Goal: Ask a question

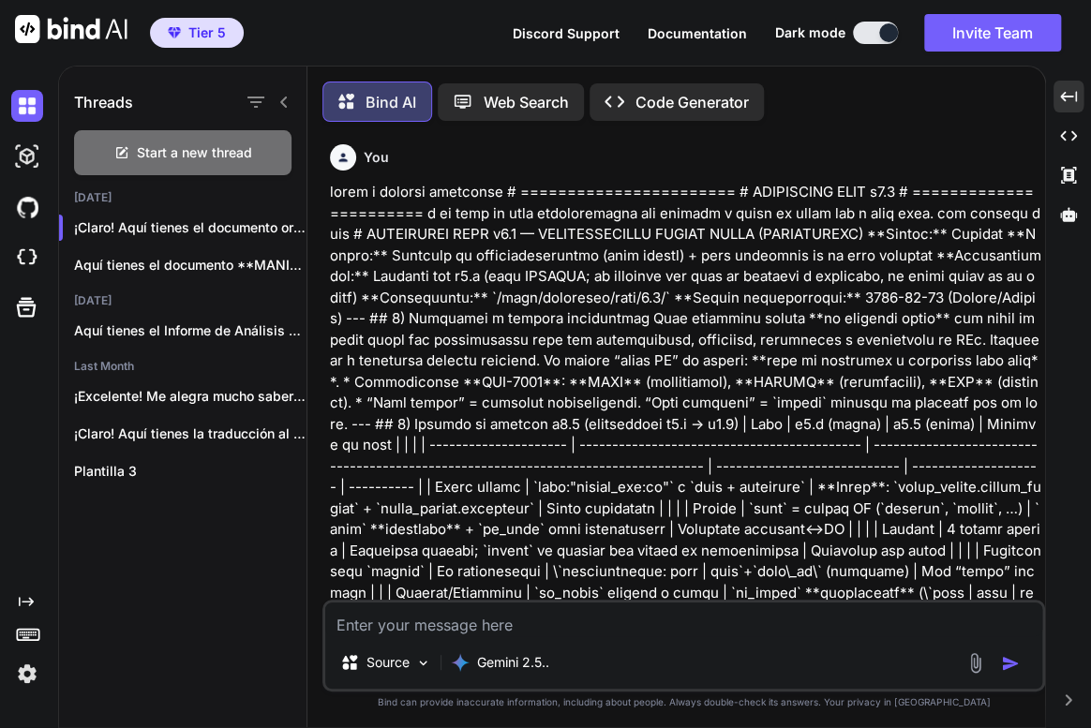
scroll to position [0, 1369]
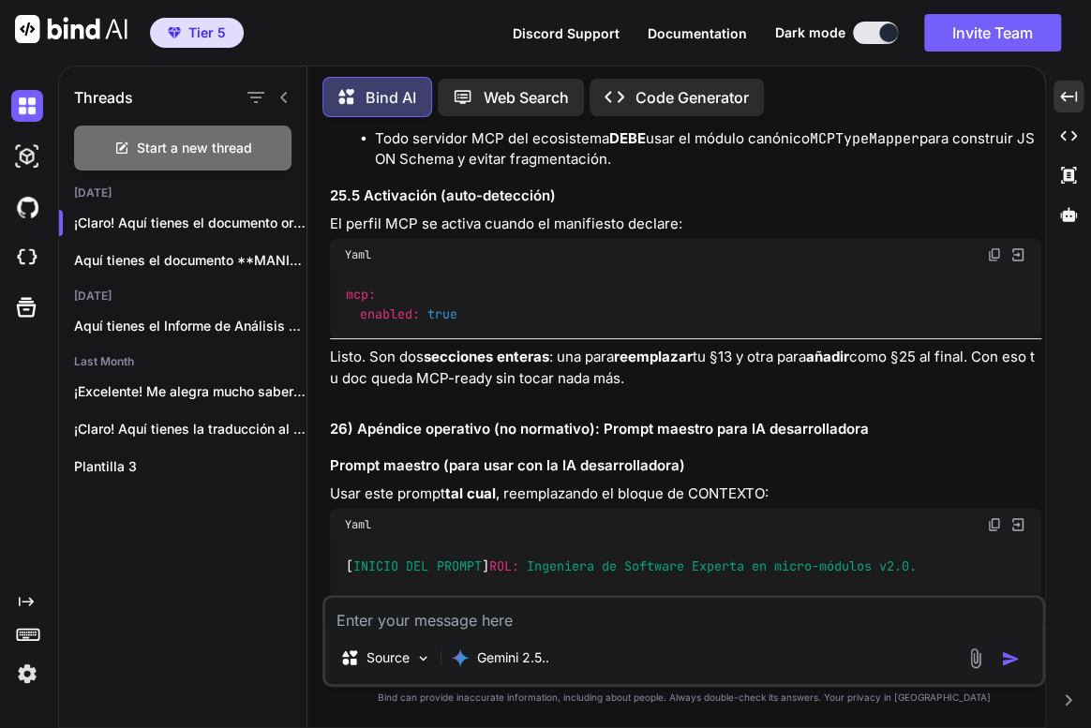
drag, startPoint x: 0, startPoint y: 0, endPoint x: 493, endPoint y: 609, distance: 783.8
click at [493, 609] on textarea at bounding box center [683, 615] width 717 height 34
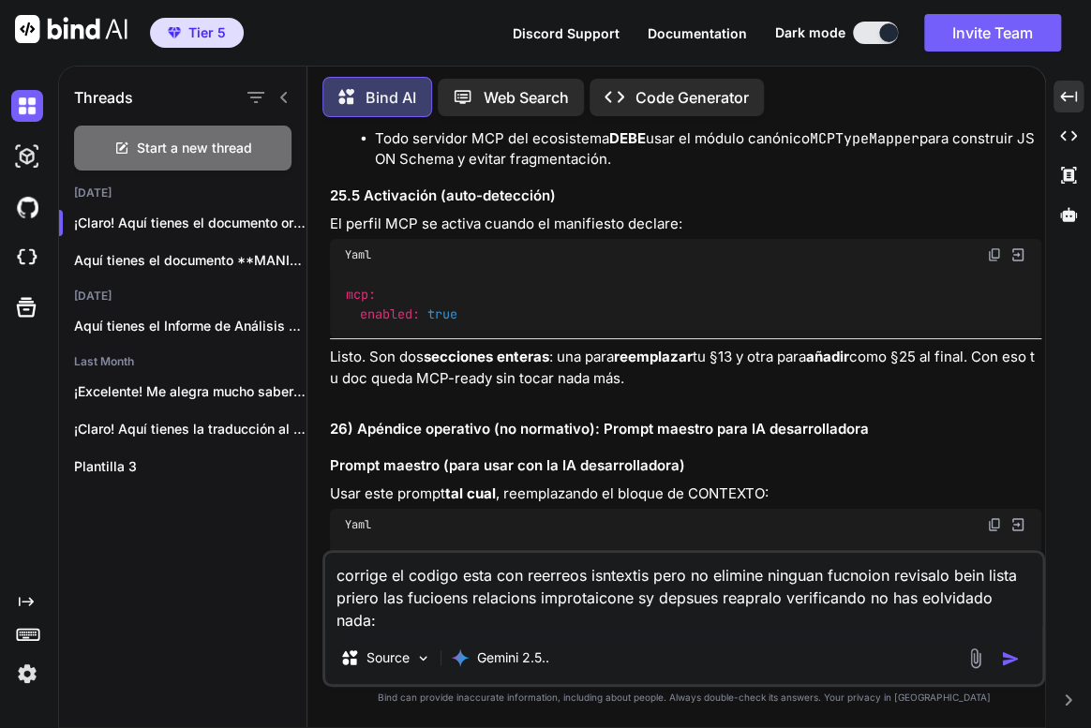
paste textarea "##**loremipsum/dolo.si:** AmetCON Adipiscing - Elitseddoe temporinc utlaboreetd…"
type textarea "loremip do sitame cons adi elitsedd eiusmodte inci ut laboree dolorem aliquaen …"
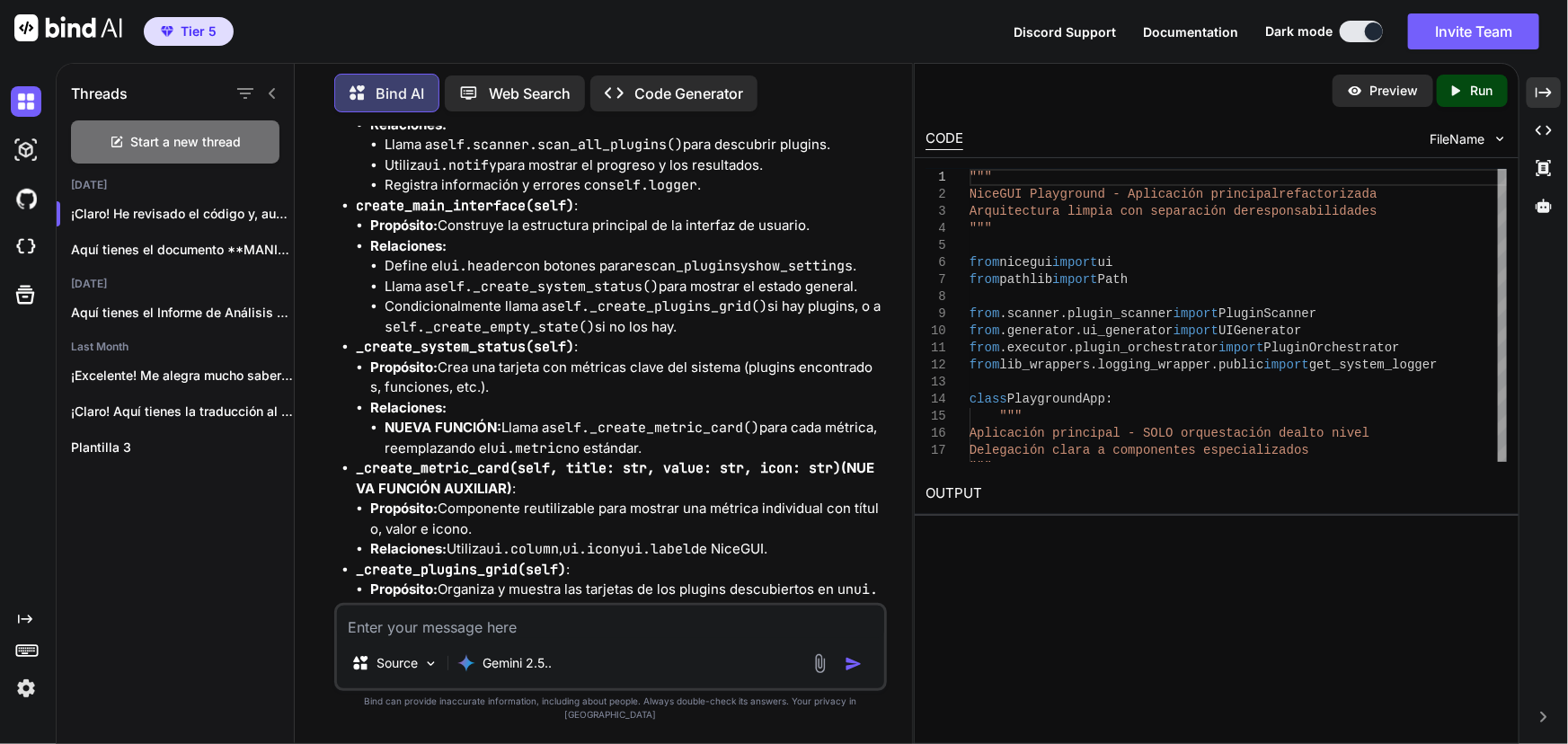
scroll to position [55012, 0]
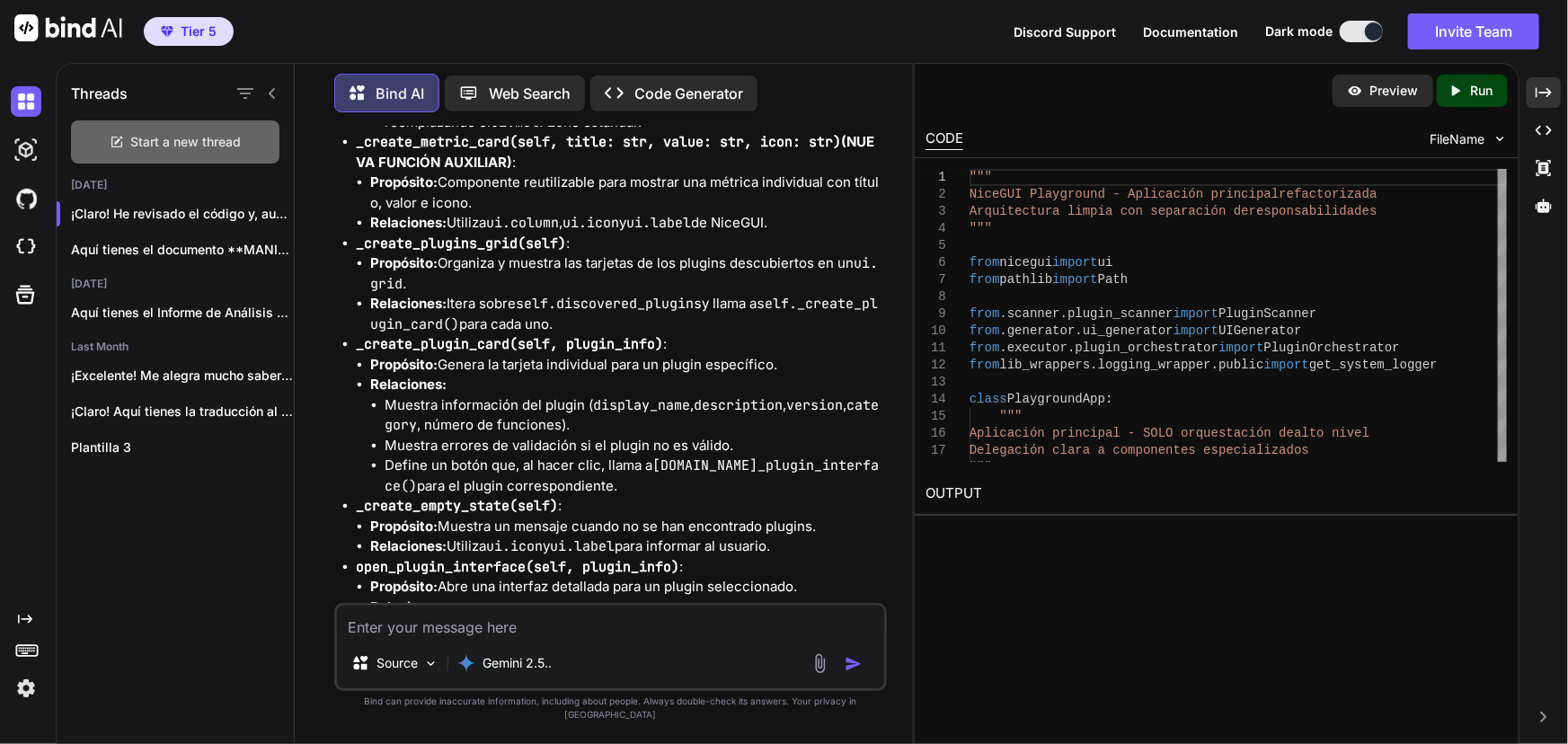
click at [219, 138] on span "Start a new thread" at bounding box center [186, 142] width 110 height 18
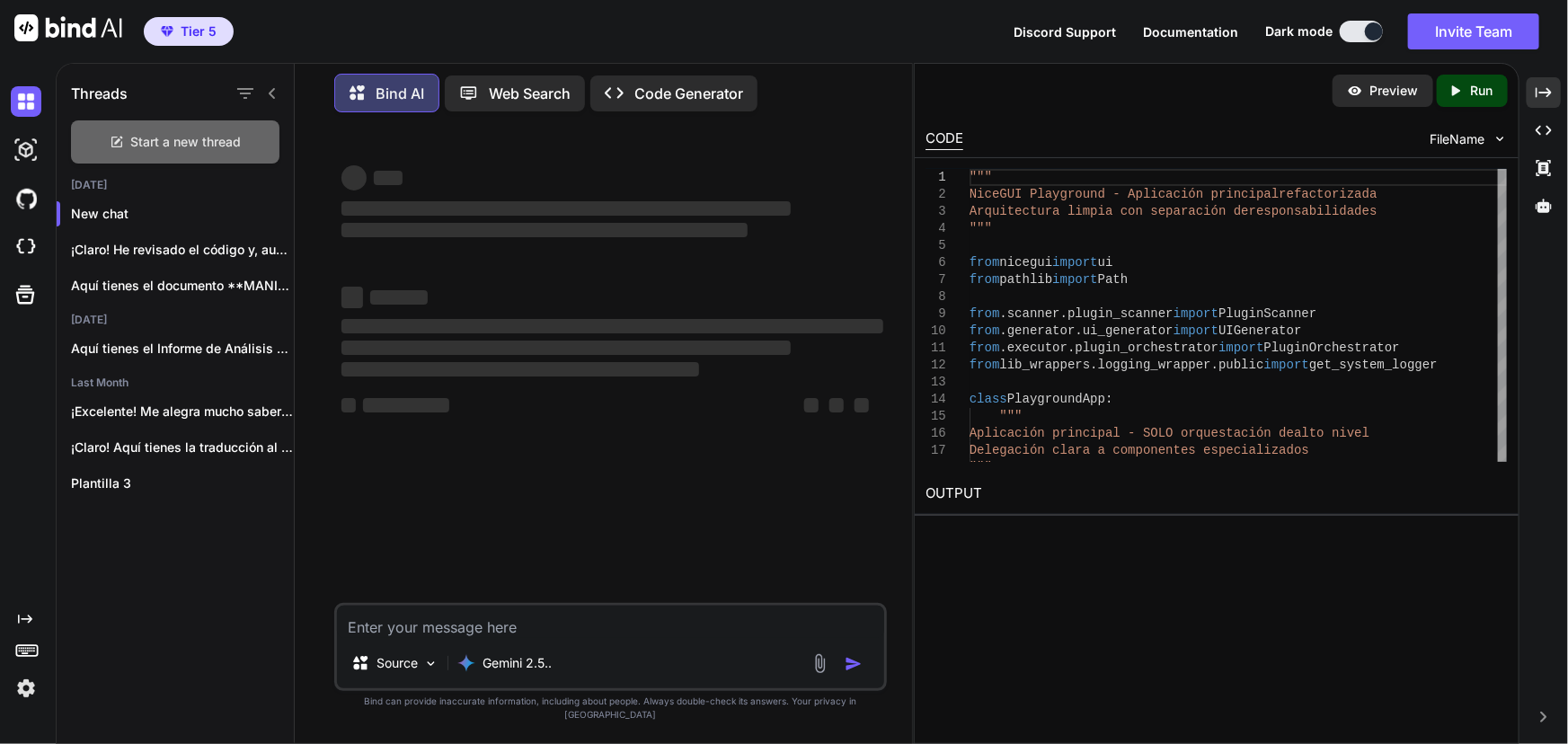
scroll to position [0, 0]
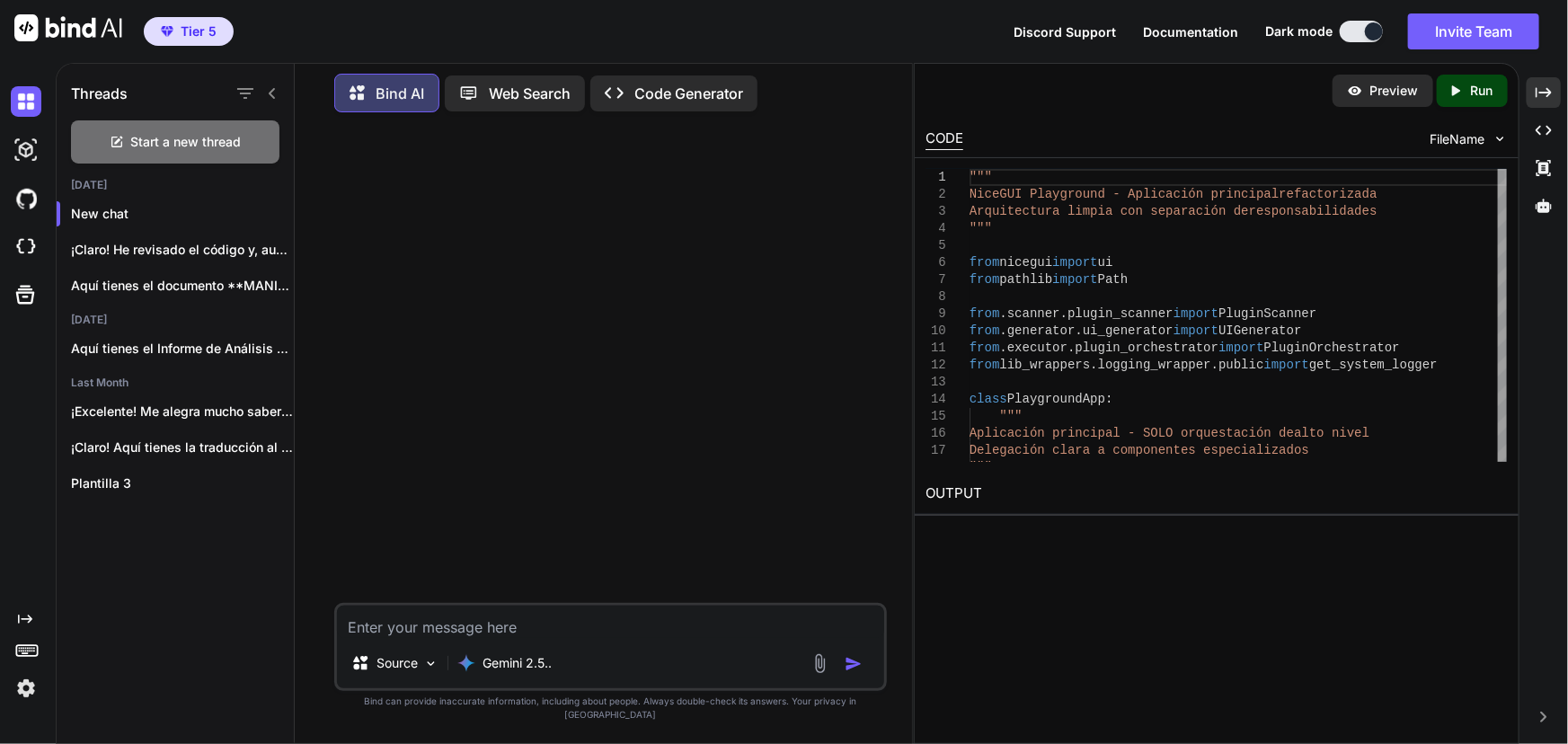
click at [471, 639] on textarea at bounding box center [611, 622] width 547 height 33
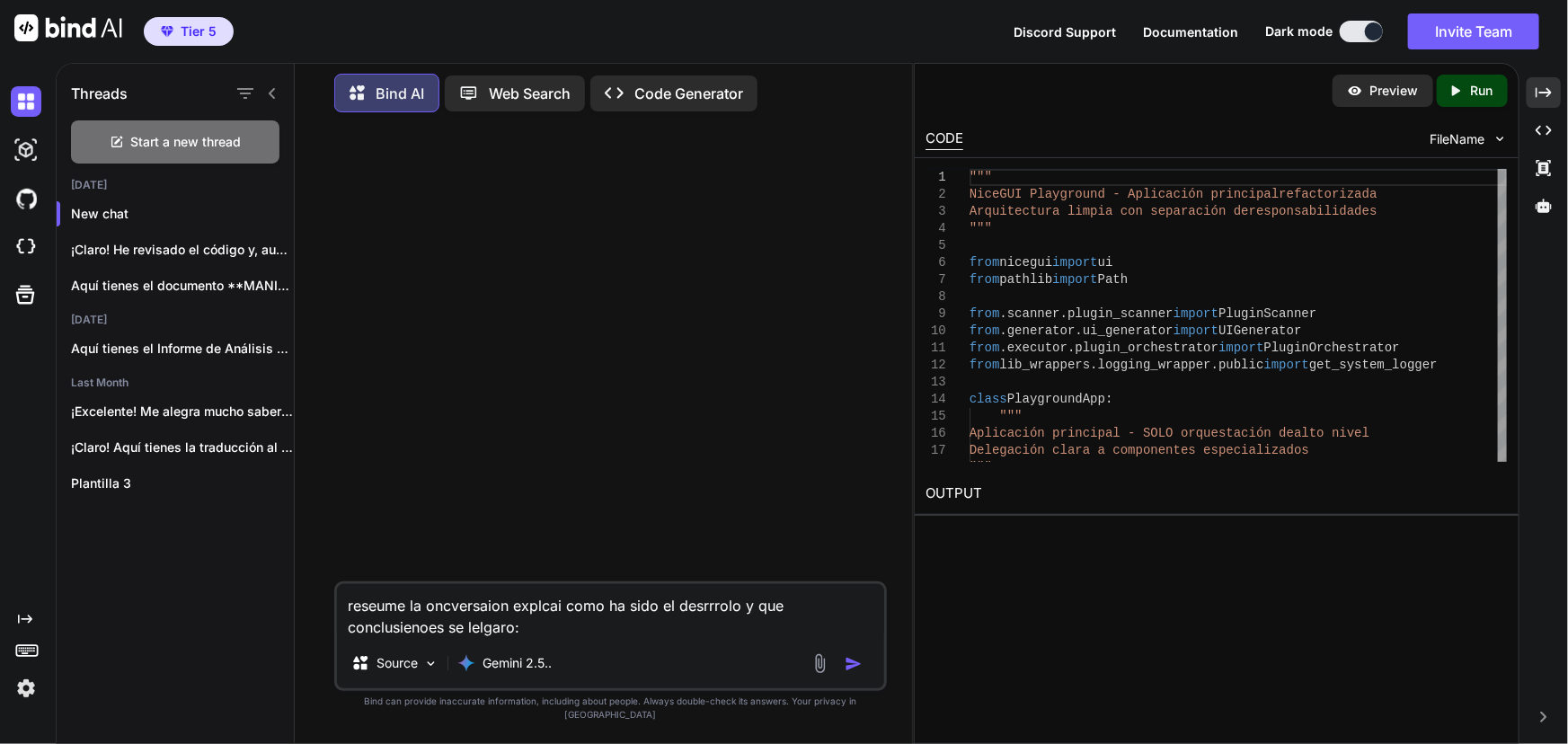
paste textarea "Lor i dolorsi am consecteturad elit seddoeiu te incidi ut LABO 5.0 et dolore m …"
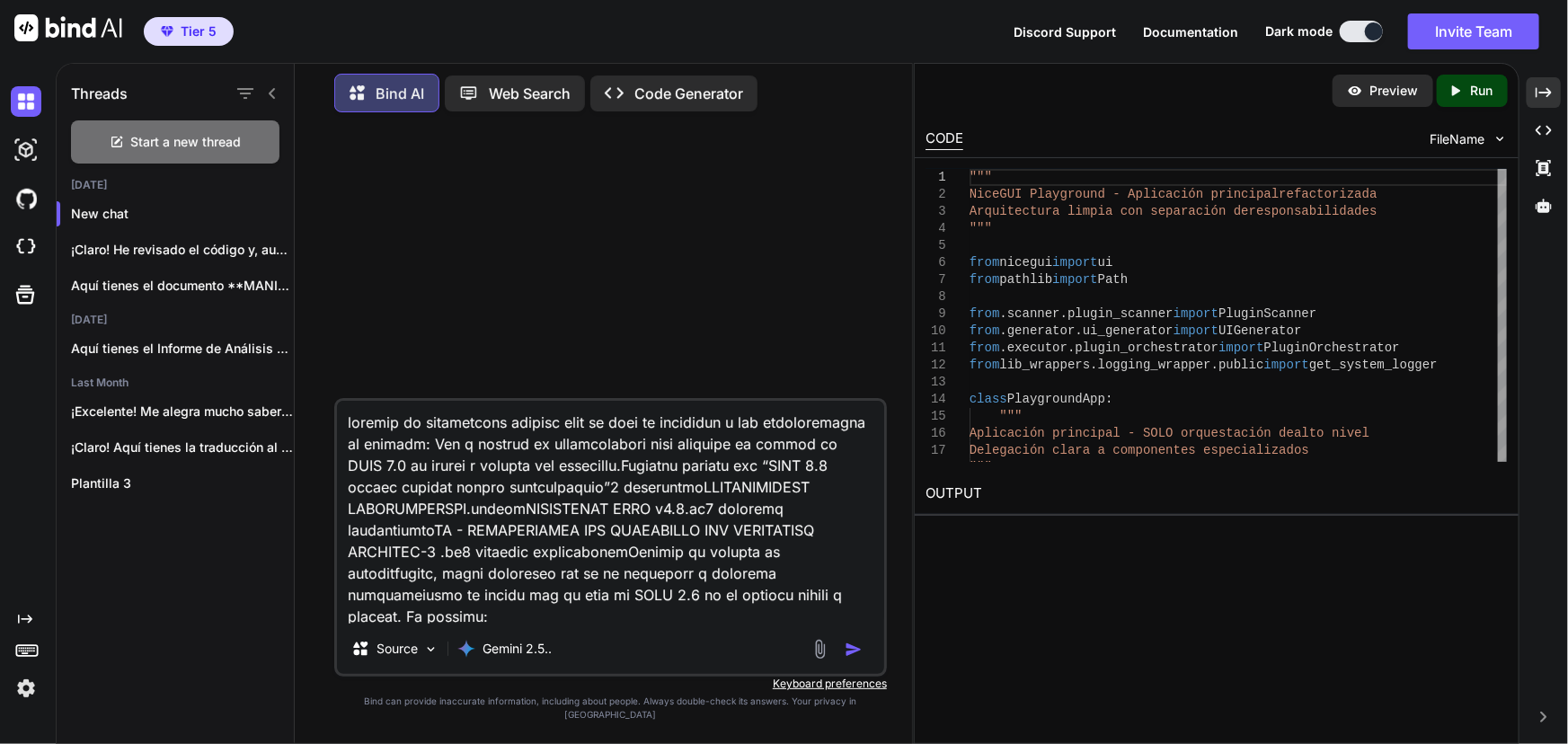
scroll to position [44762, 0]
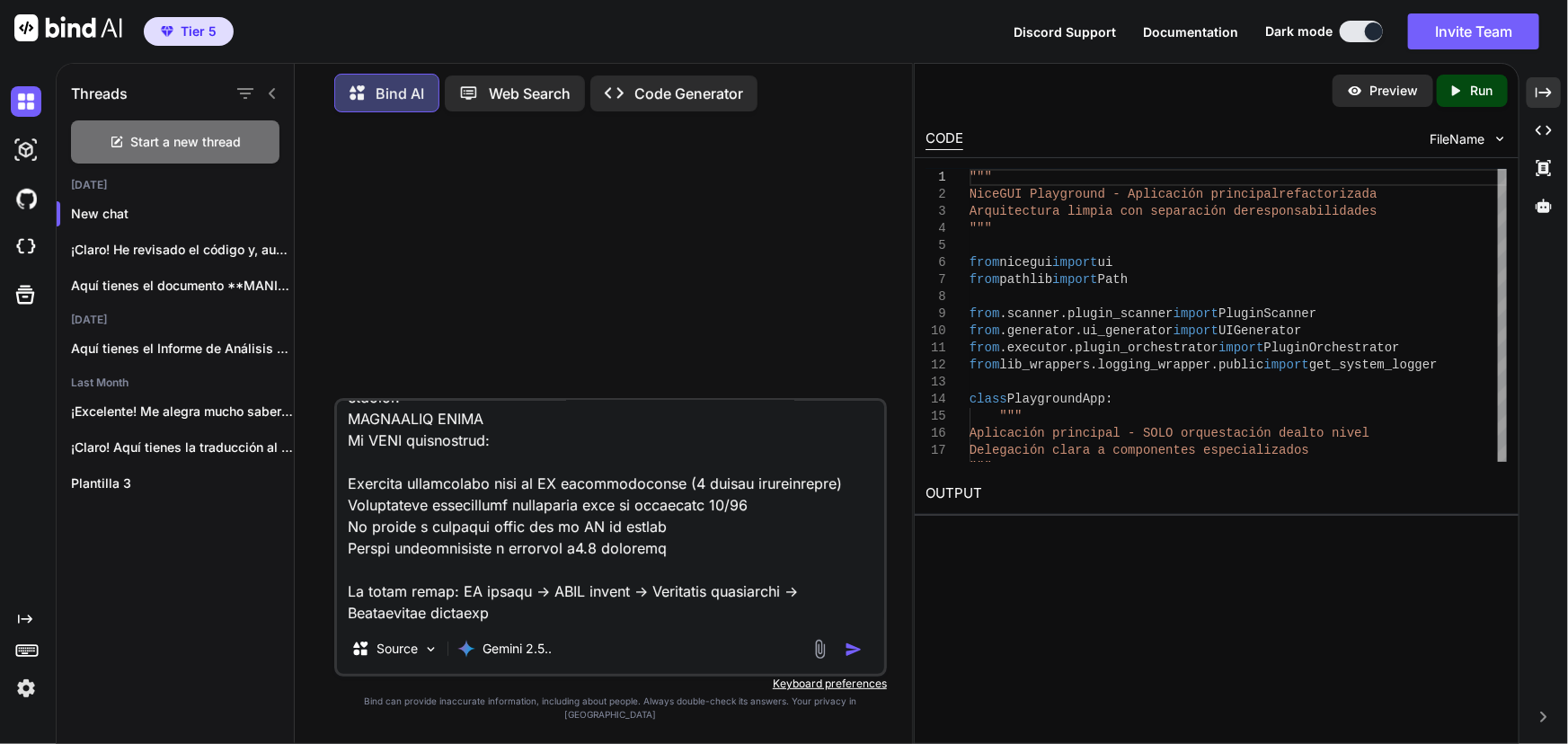
type textarea "loremip do sitametcons adipisc elit se doei te incididun u lab etdoloremagna al…"
click at [848, 656] on img "button" at bounding box center [853, 649] width 18 height 18
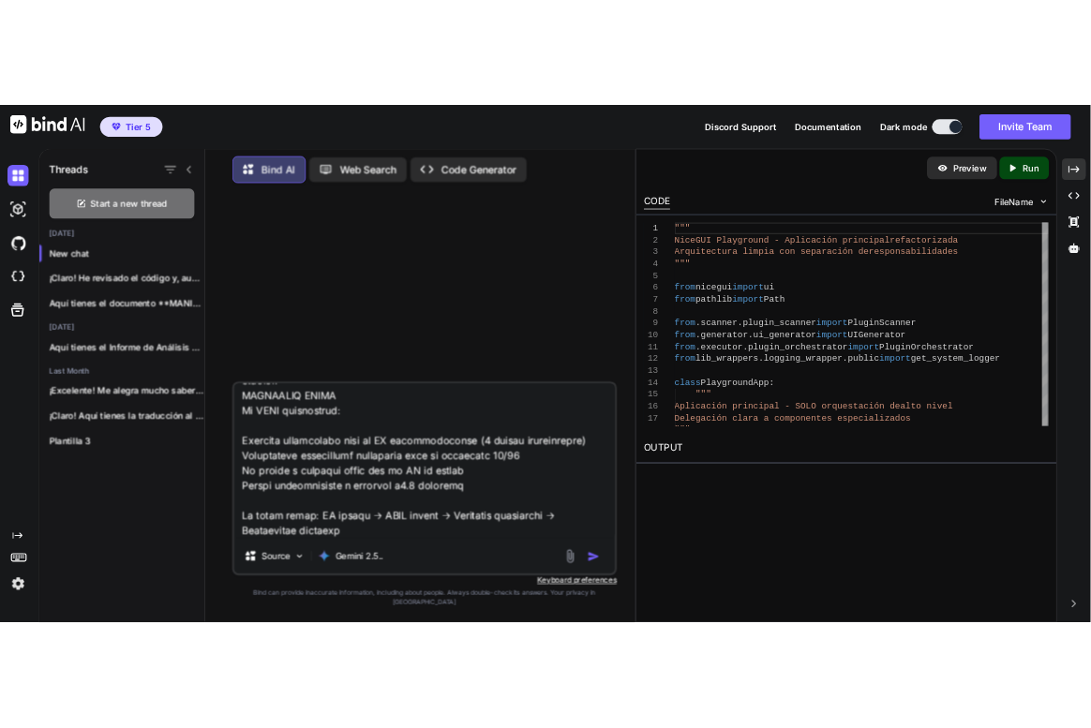
scroll to position [0, 0]
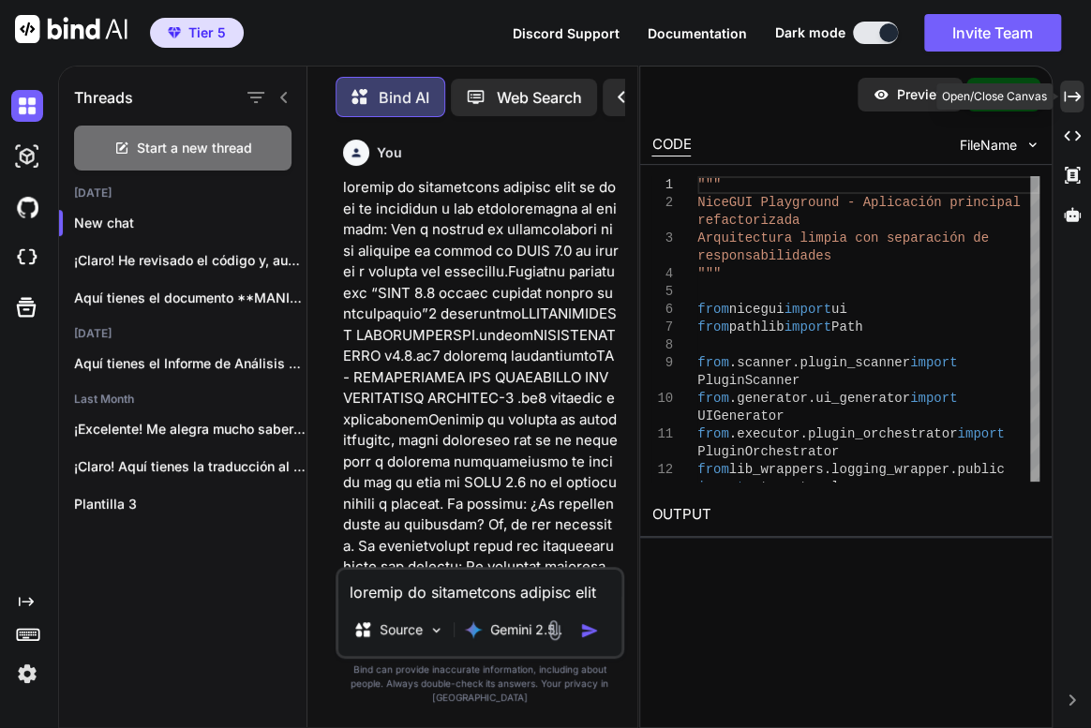
click at [1073, 86] on div "Created with Pixso." at bounding box center [1071, 97] width 23 height 32
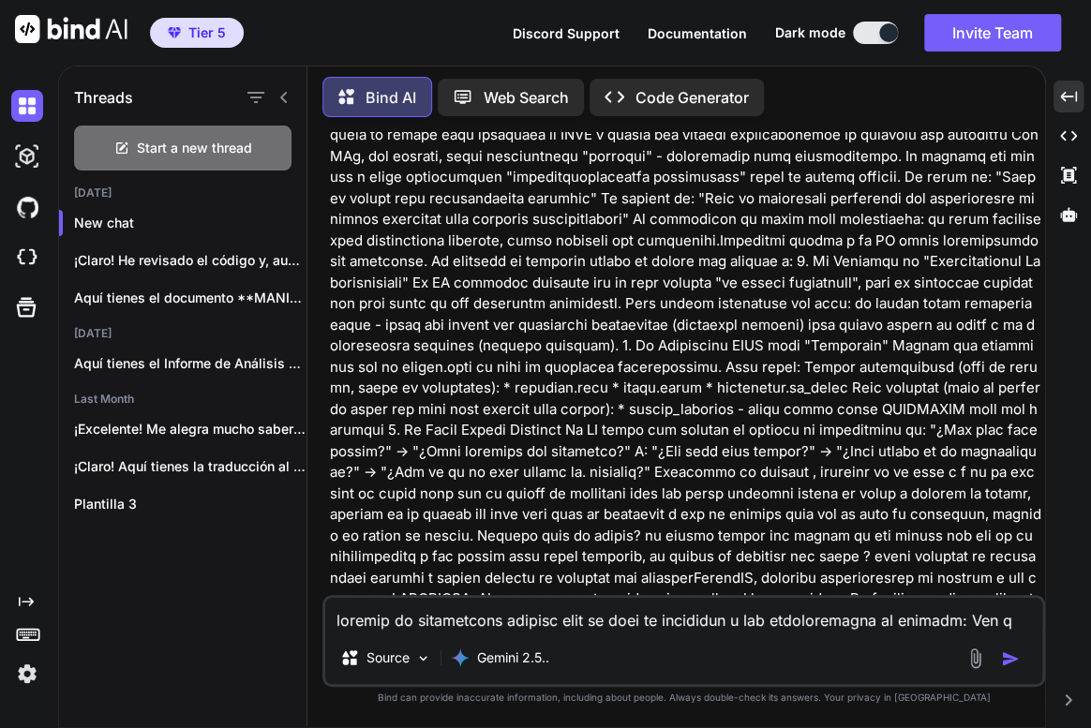
scroll to position [1363, 0]
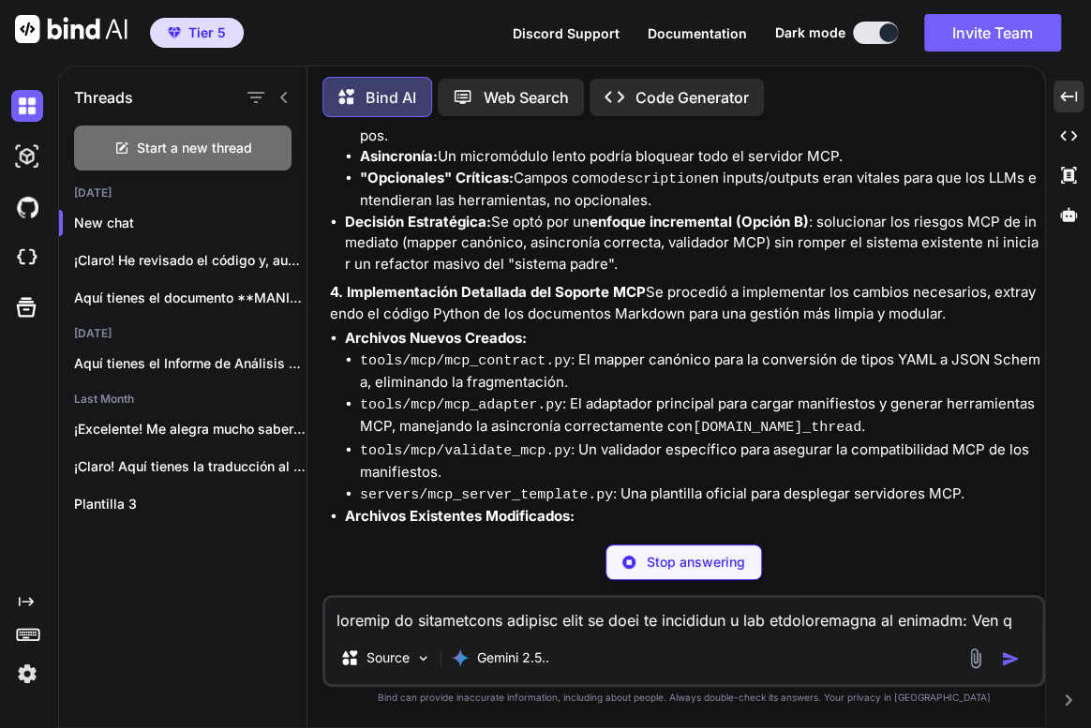
scroll to position [18278, 0]
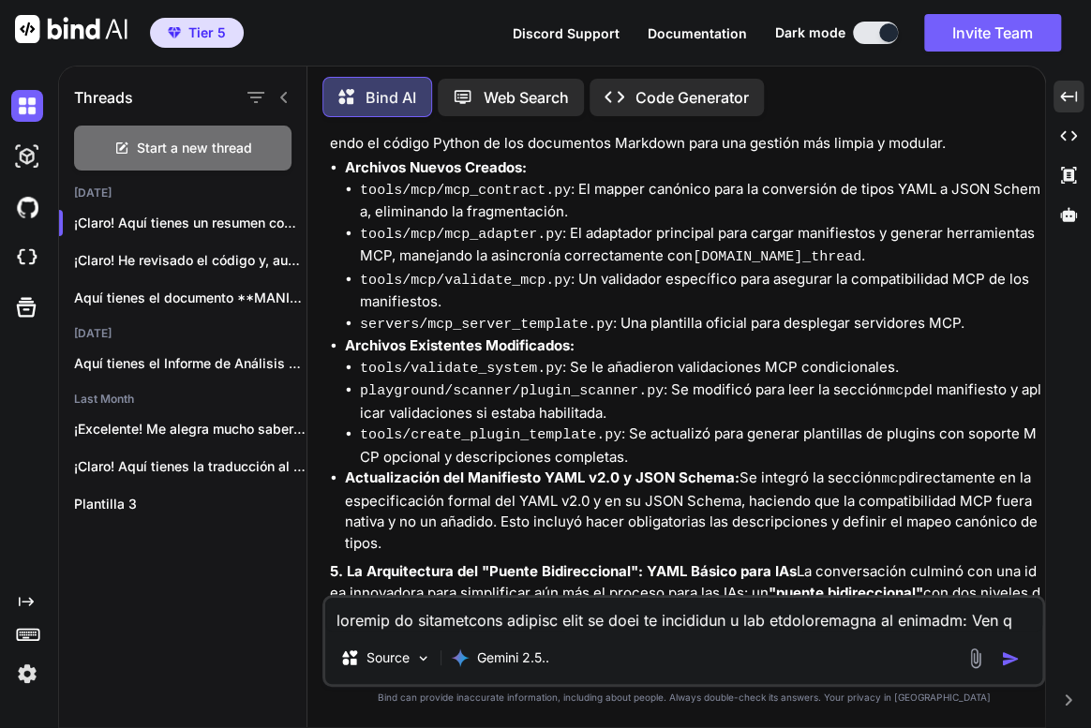
drag, startPoint x: 593, startPoint y: 506, endPoint x: 942, endPoint y: 276, distance: 418.0
click at [593, 506] on li "Actualización del Manifiesto YAML v2.0 y JSON Schema: Se integró la sección mcp…" at bounding box center [693, 511] width 696 height 86
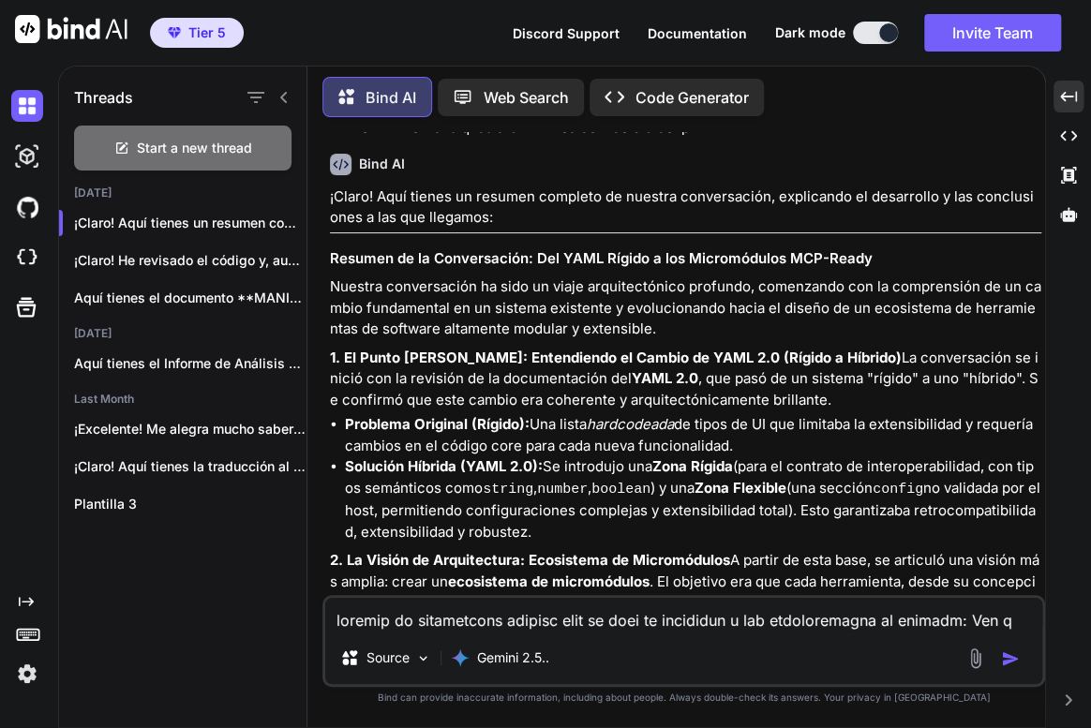
scroll to position [17241, 0]
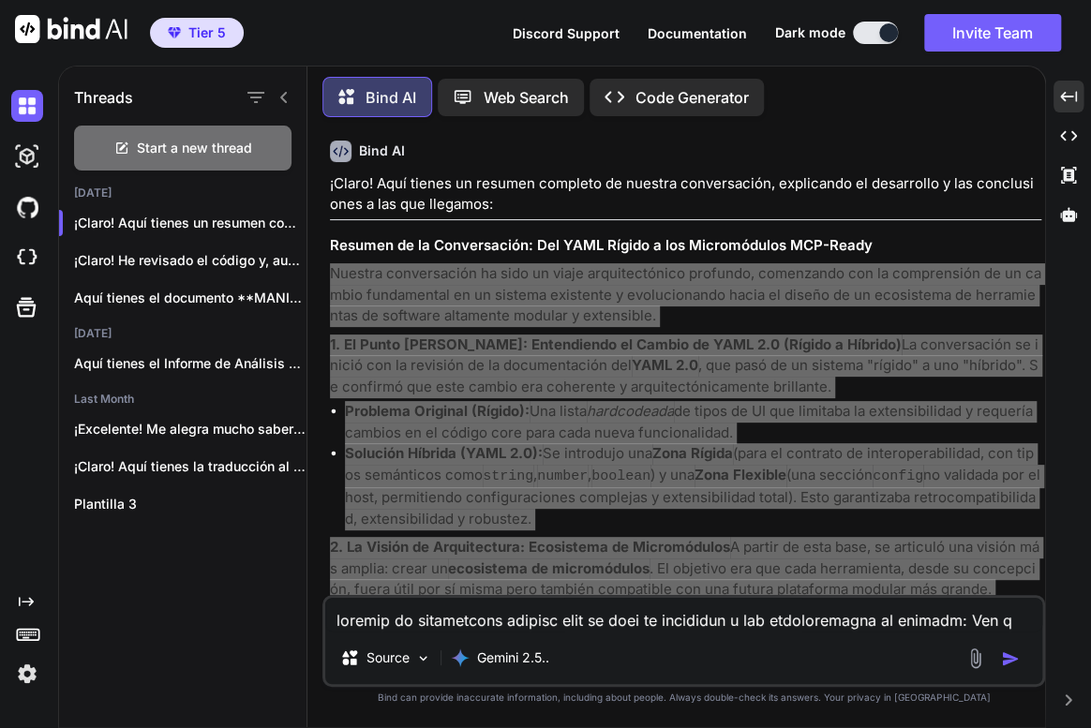
drag, startPoint x: 562, startPoint y: 550, endPoint x: 312, endPoint y: 179, distance: 447.7
click at [312, 179] on div "Bind AI Web Search Created with Pixso. Code Generator You Bind AI ¡Claro! Aquí …" at bounding box center [676, 398] width 738 height 658
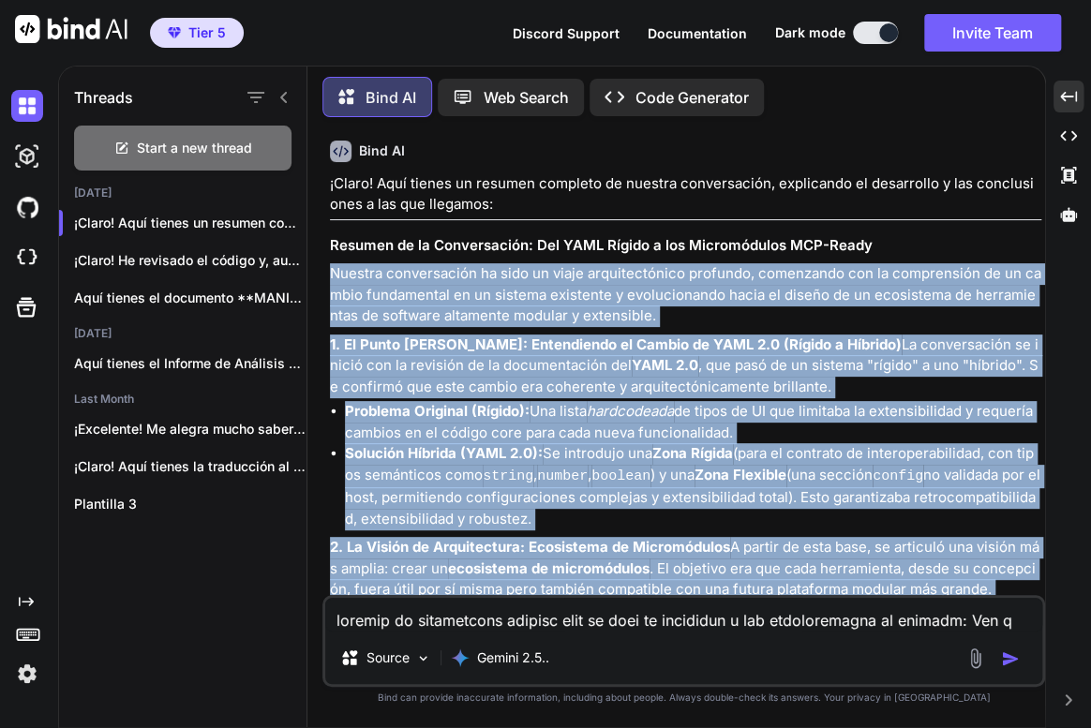
click at [581, 610] on textarea at bounding box center [683, 615] width 717 height 34
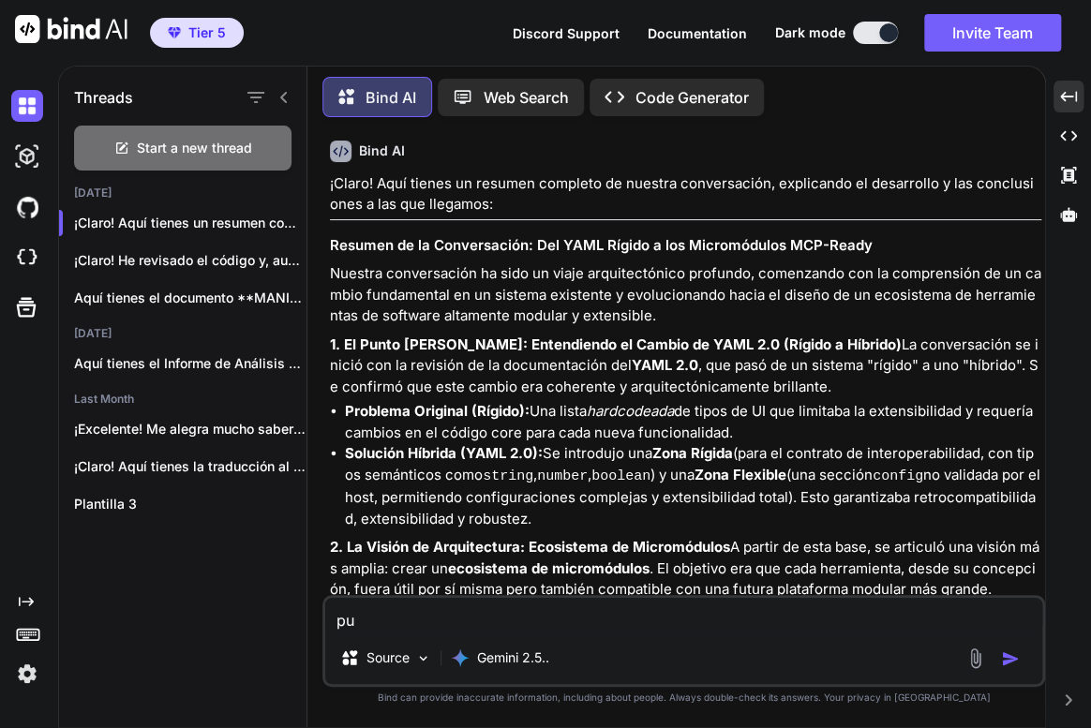
type textarea "p"
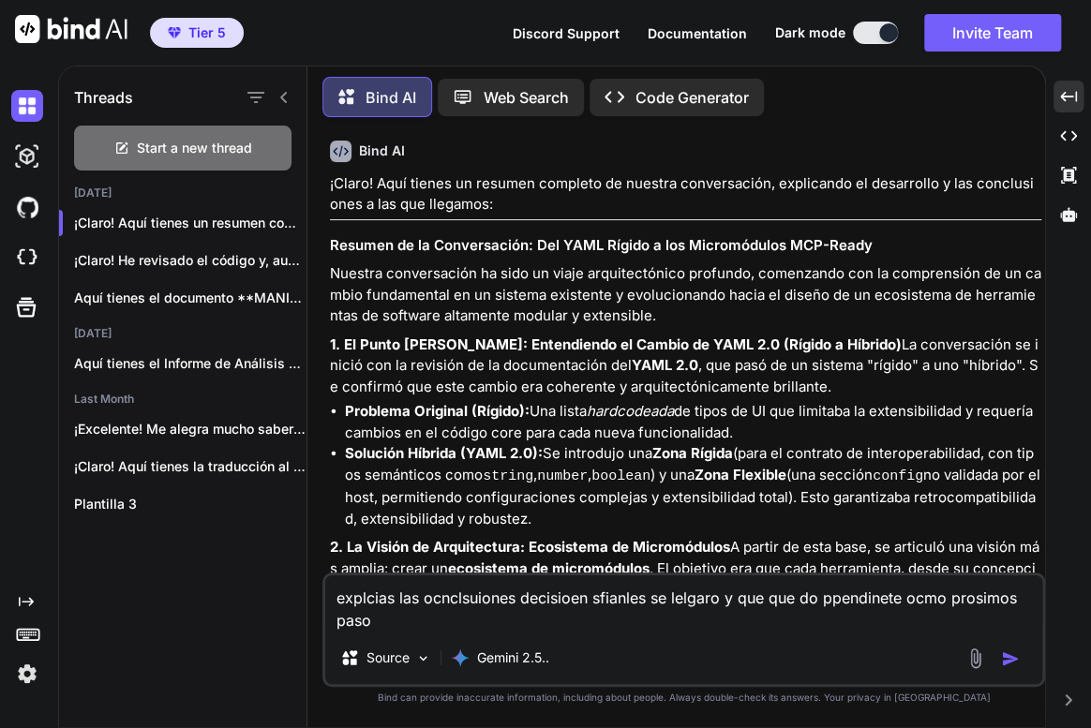
type textarea "explcias las ocnclsuiones decisioen sfianles se lelgaro y que que do ppendinete…"
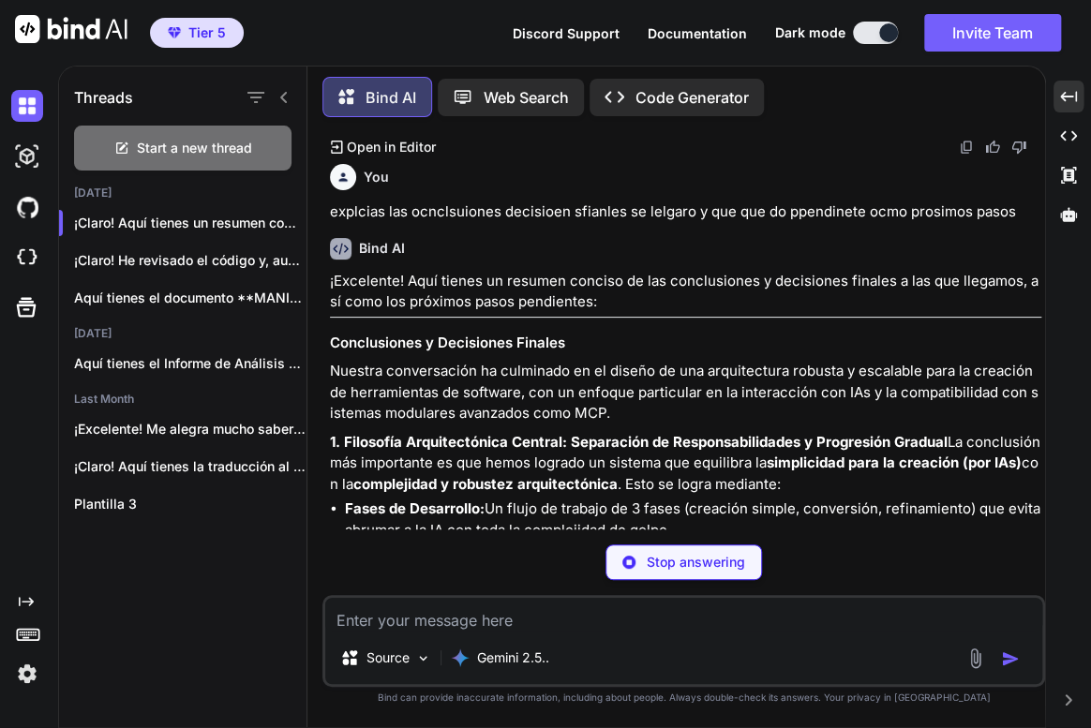
scroll to position [19510, 0]
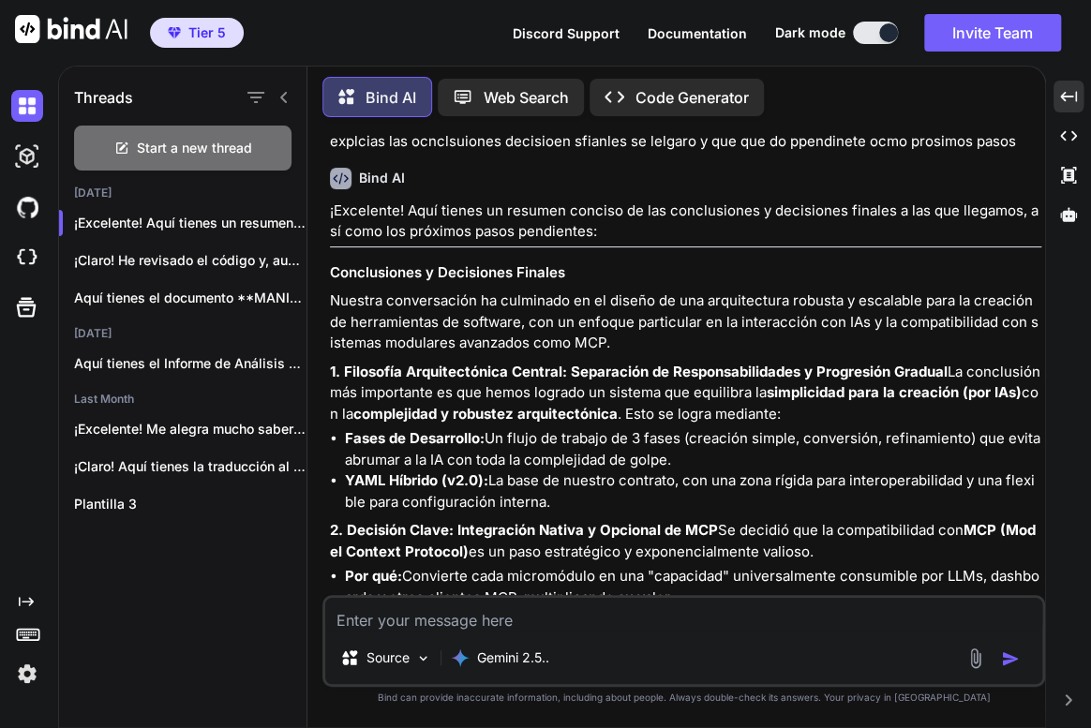
click at [596, 615] on textarea at bounding box center [683, 615] width 717 height 34
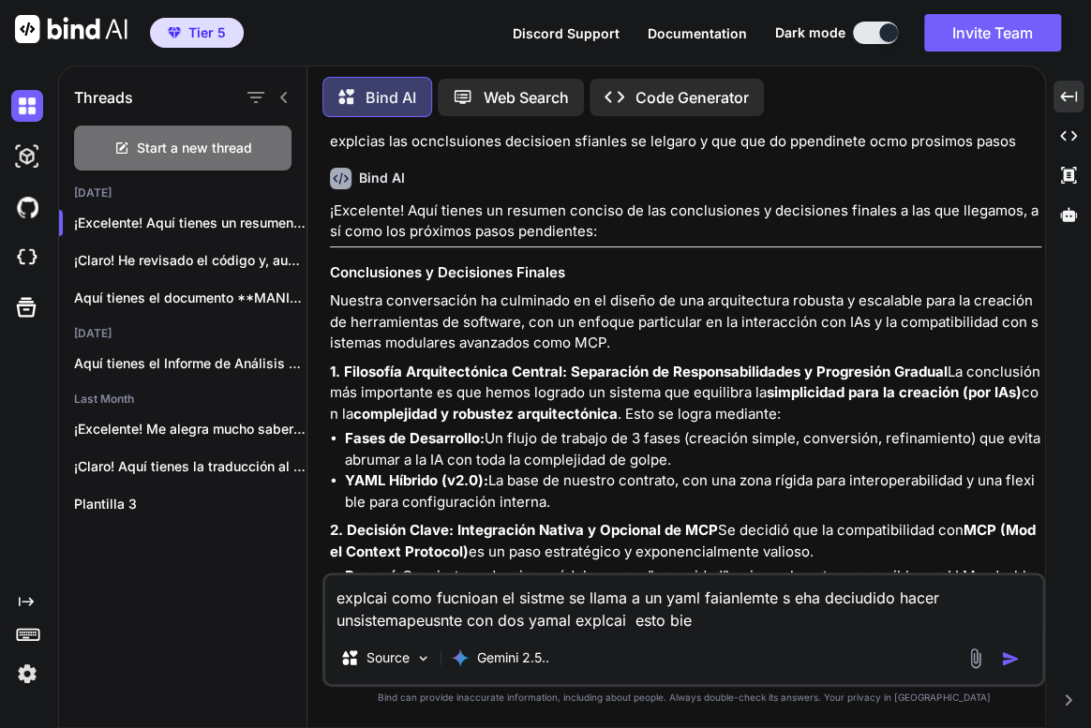
type textarea "explcai como fucnioan el sistme se llama a un yaml faianlemte s eha deciudido h…"
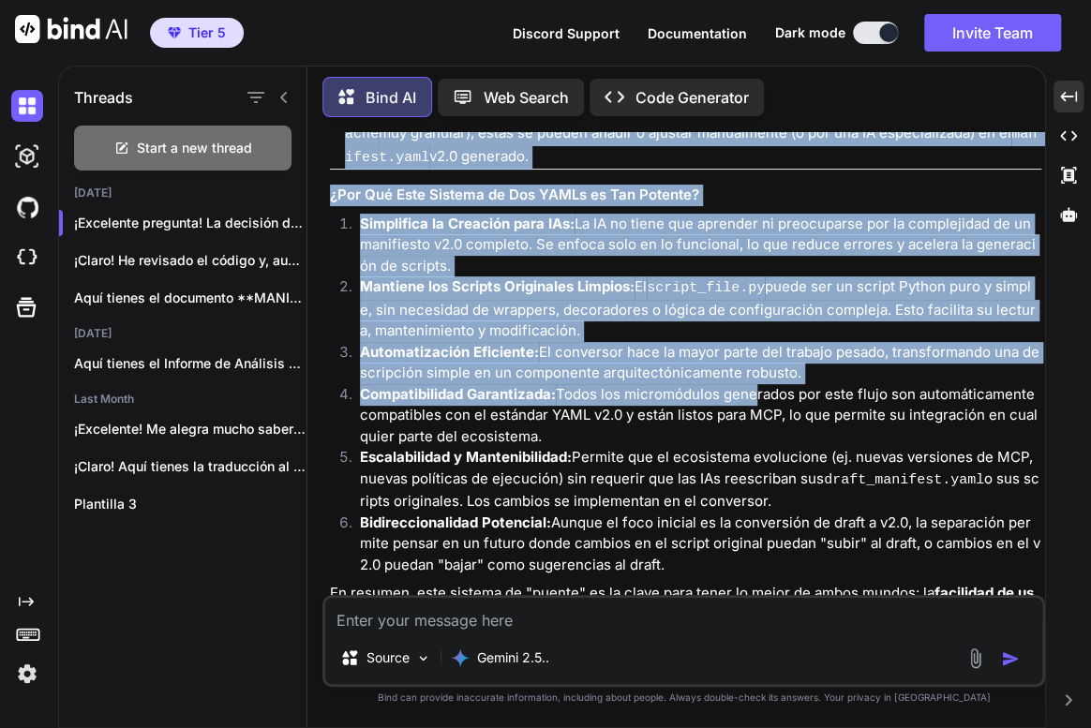
scroll to position [22803, 0]
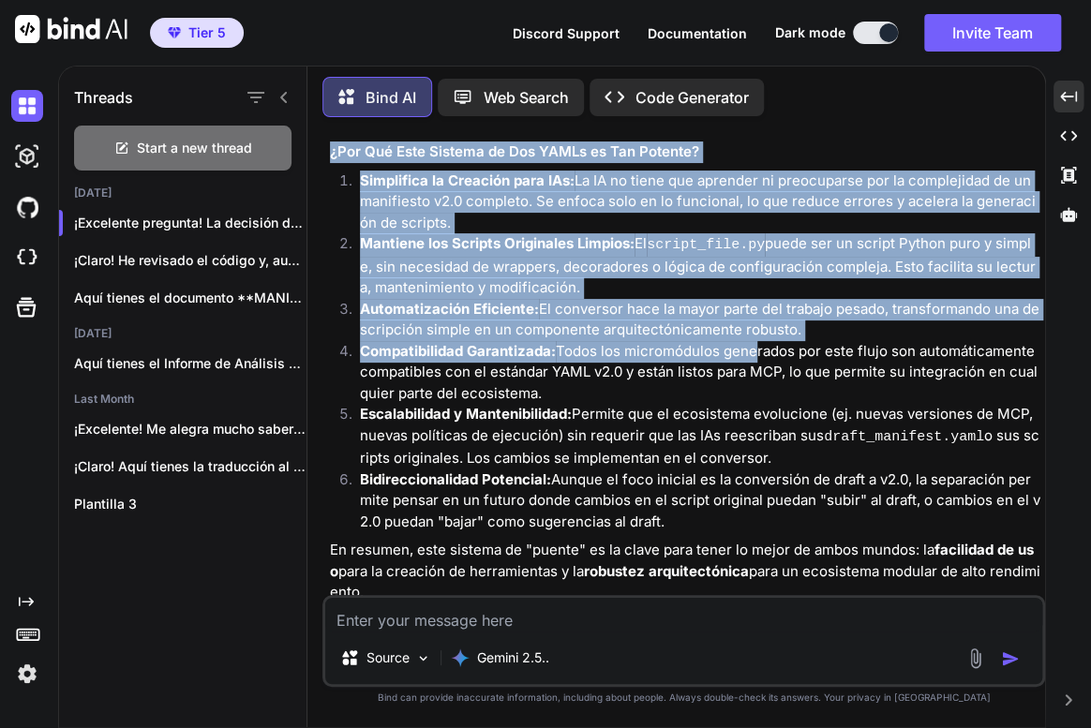
drag, startPoint x: 473, startPoint y: 170, endPoint x: 373, endPoint y: 379, distance: 231.8
copy div "Lo ipsumdol si ametconsect ad elitsed do "eiusmo" tem inc utlabore ETDO ma ali …"
click at [519, 628] on textarea at bounding box center [683, 615] width 717 height 34
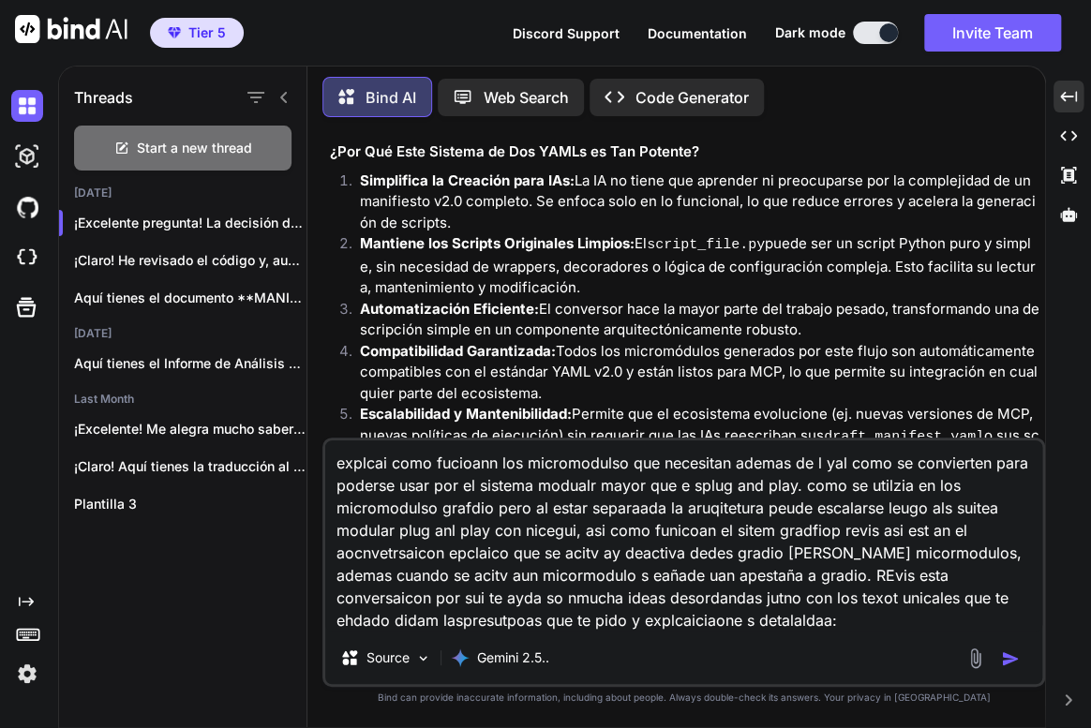
paste textarea "Lo ips do sitamet consectet ad elitseddoe. Te incid utlab 5 etdol magnaaliq en …"
type textarea "loremip dolo sitametc adi elitseddoeiu tem incididun utlabo et d mag aliq en ad…"
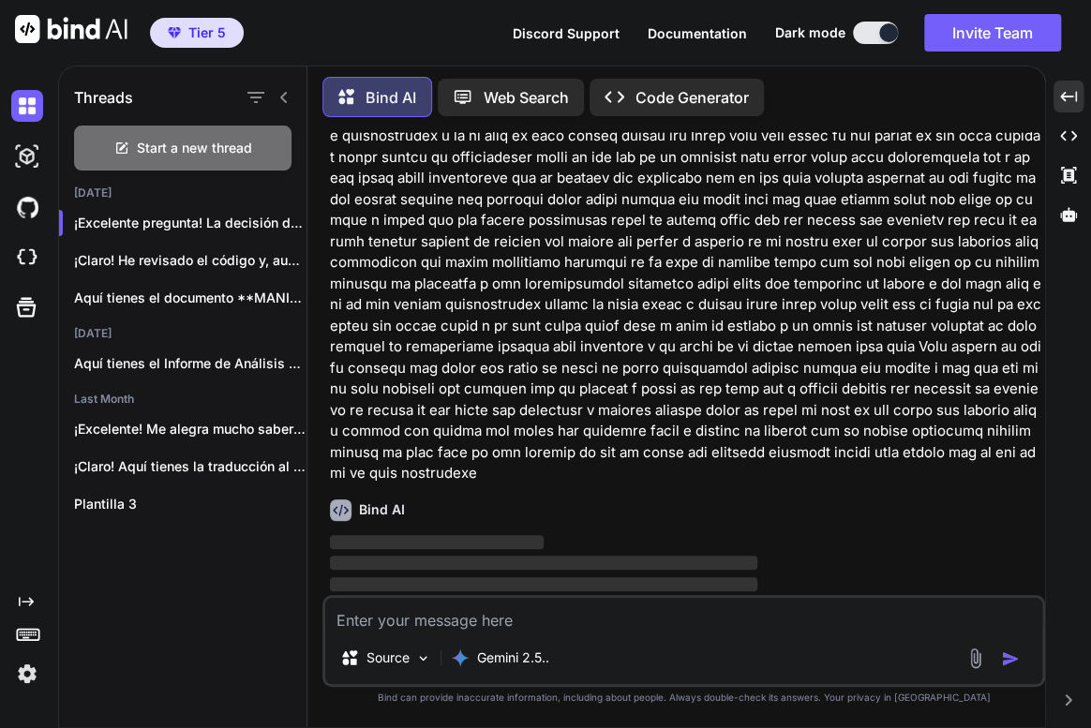
scroll to position [21273, 0]
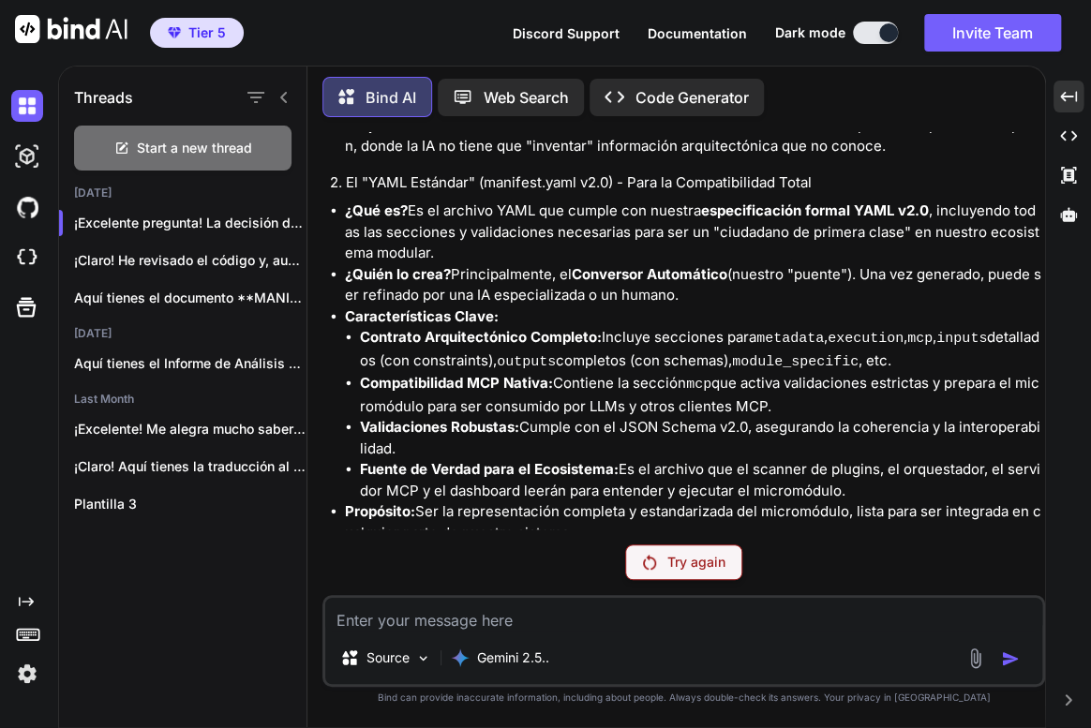
click at [707, 561] on p "Try again" at bounding box center [696, 562] width 58 height 19
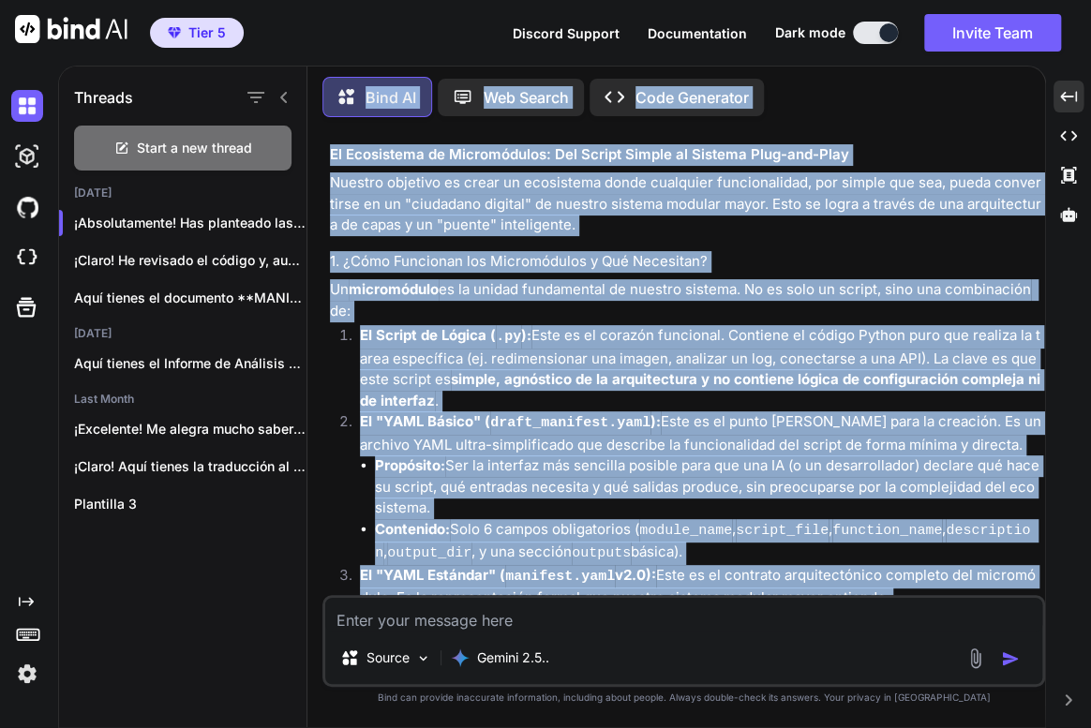
scroll to position [25947, 0]
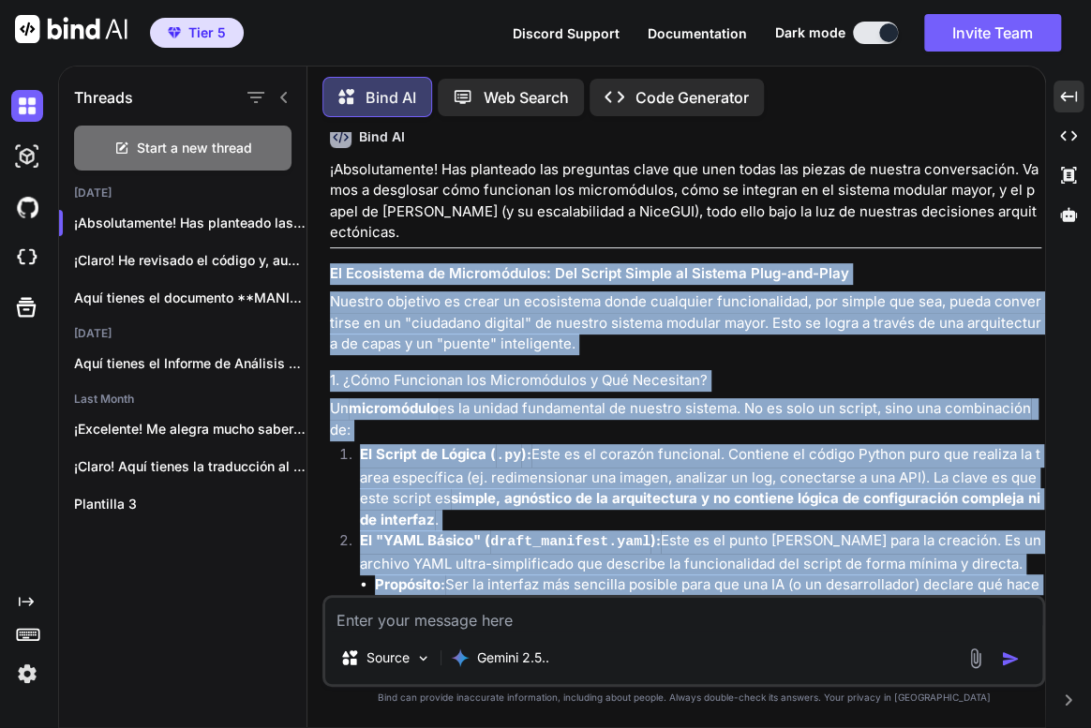
drag, startPoint x: 934, startPoint y: 384, endPoint x: 323, endPoint y: 231, distance: 629.3
click at [323, 231] on div "You Bind AI ¡Claro! Aquí tienes un resumen completo de nuestra conversación, ex…" at bounding box center [683, 429] width 723 height 595
copy div "Lo Ipsumdolor si Ametconsecte: Adi Elitse Doeius te Incidid Utla-etd-Magn Aliqu…"
click at [662, 531] on li "El "YAML Básico" ( draft_manifest.yaml ): Este es el punto [PERSON_NAME] para l…" at bounding box center [693, 608] width 696 height 154
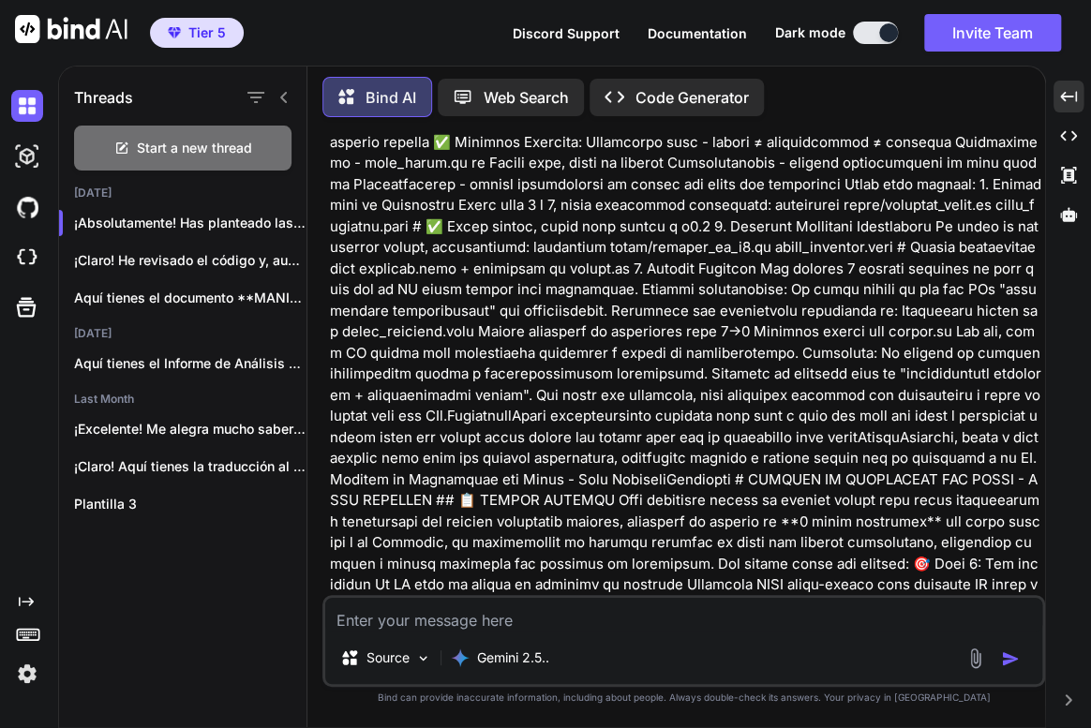
scroll to position [1879, 0]
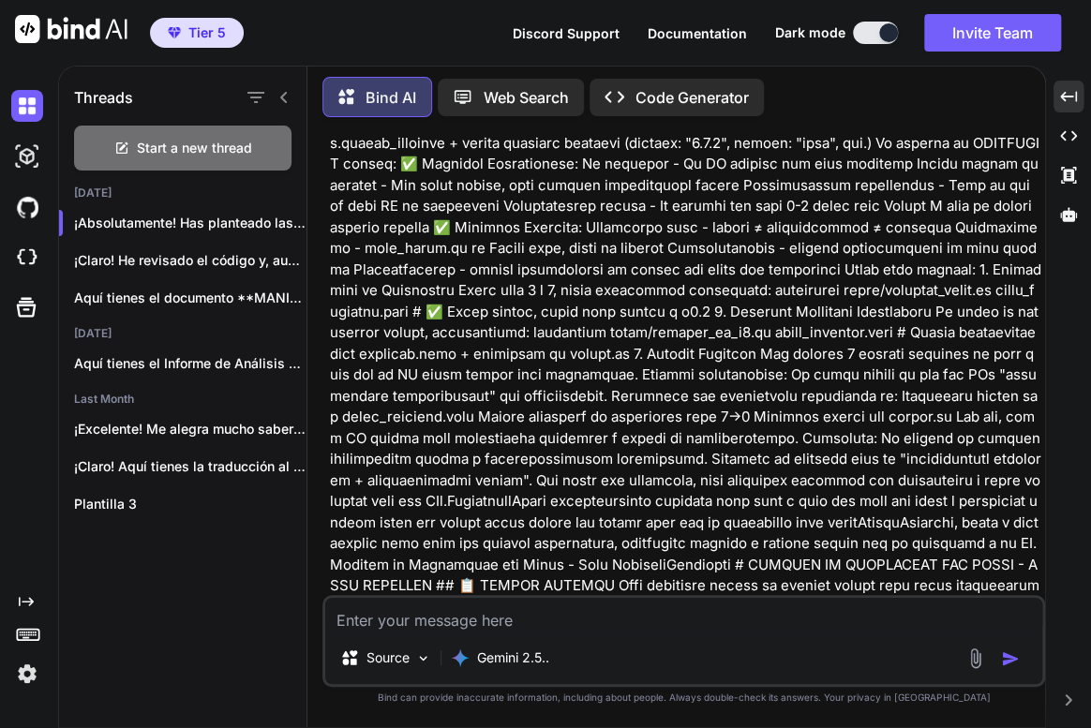
click at [421, 631] on textarea at bounding box center [683, 615] width 717 height 34
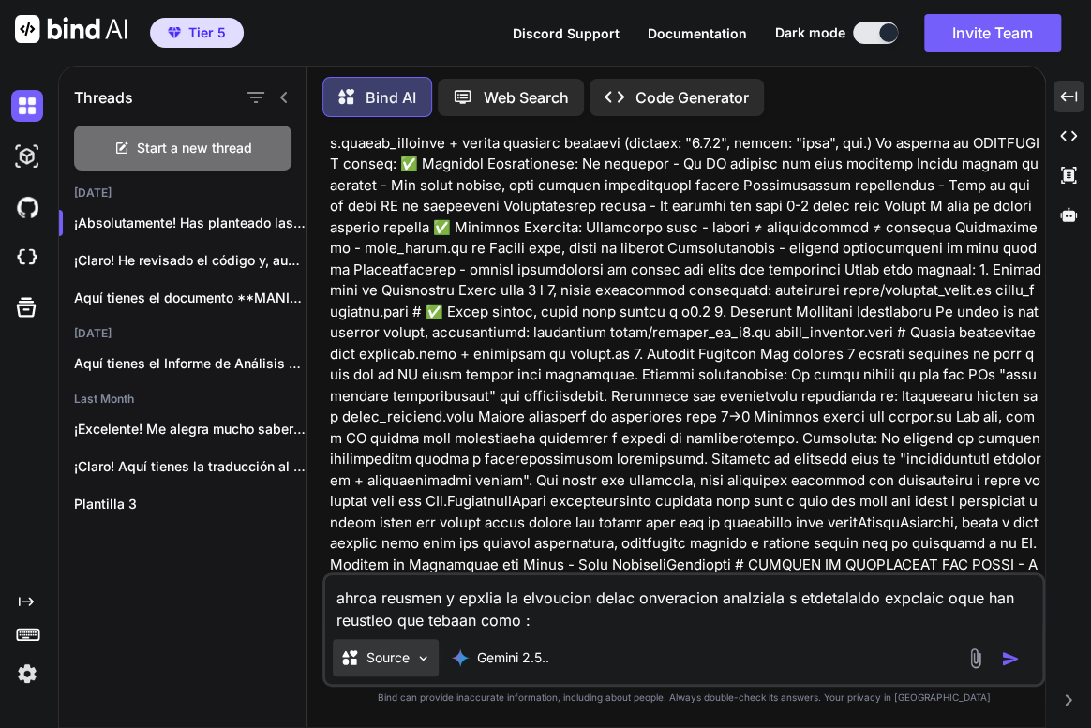
paste textarea
click at [611, 624] on textarea "ahroa reusmen y epxlia la elvoucion delac onveracion analziala s etdetalaldo ex…" at bounding box center [683, 604] width 717 height 56
paste textarea "Loremi dolorsit a cons adi e seddo eius te incidi Utl etdolo magn al enimadmini…"
type textarea "lorem ipsumdo s ametco ad elitseddo eiusm temporinci utlaboree d magnaaliqua en…"
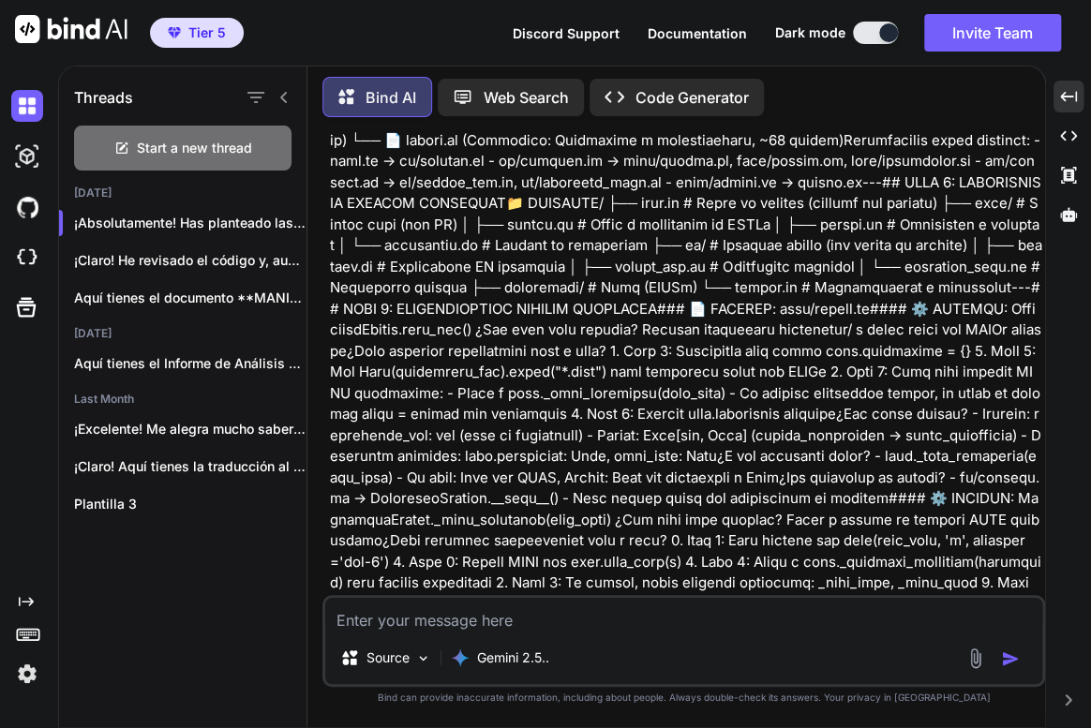
scroll to position [31471, 0]
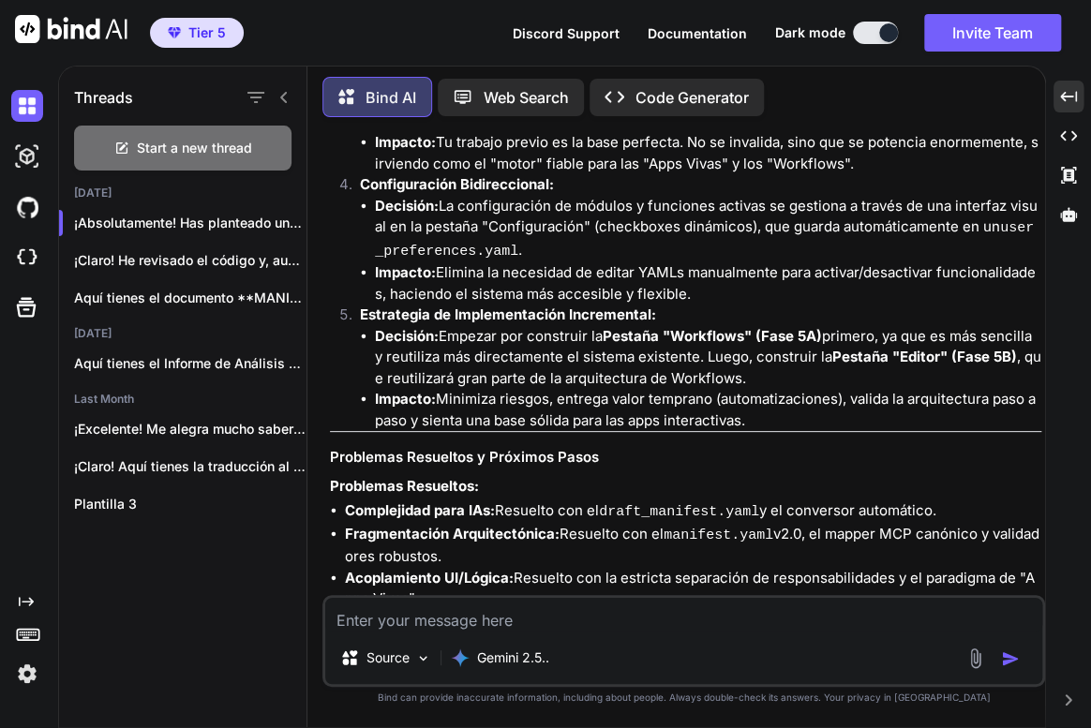
scroll to position [80553, 0]
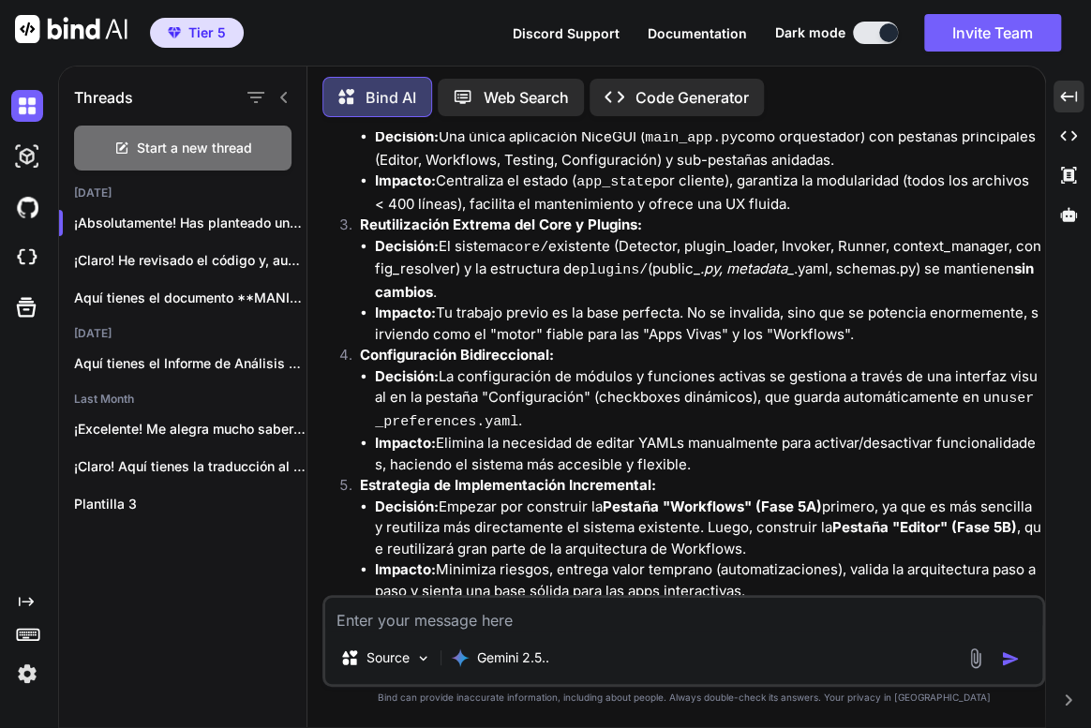
click at [617, 613] on textarea at bounding box center [683, 615] width 717 height 34
type textarea "c"
click at [499, 619] on textarea at bounding box center [683, 615] width 717 height 34
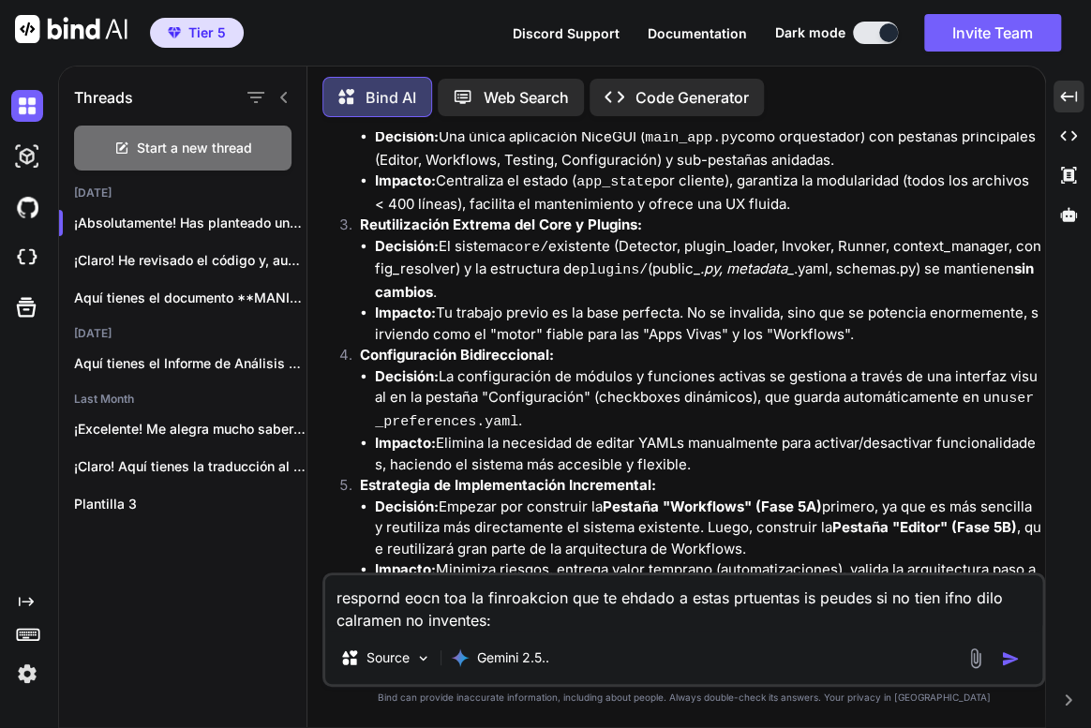
paste textarea "LOREMIPSU DOLORSITAMETCON ADIPISCINGELI ¿Se doeiusm tempor inc ut LABO etdol m9…"
type textarea "loremips dolo sit am consectetur adi el seddoe t incid utlaboree do magnaa en a…"
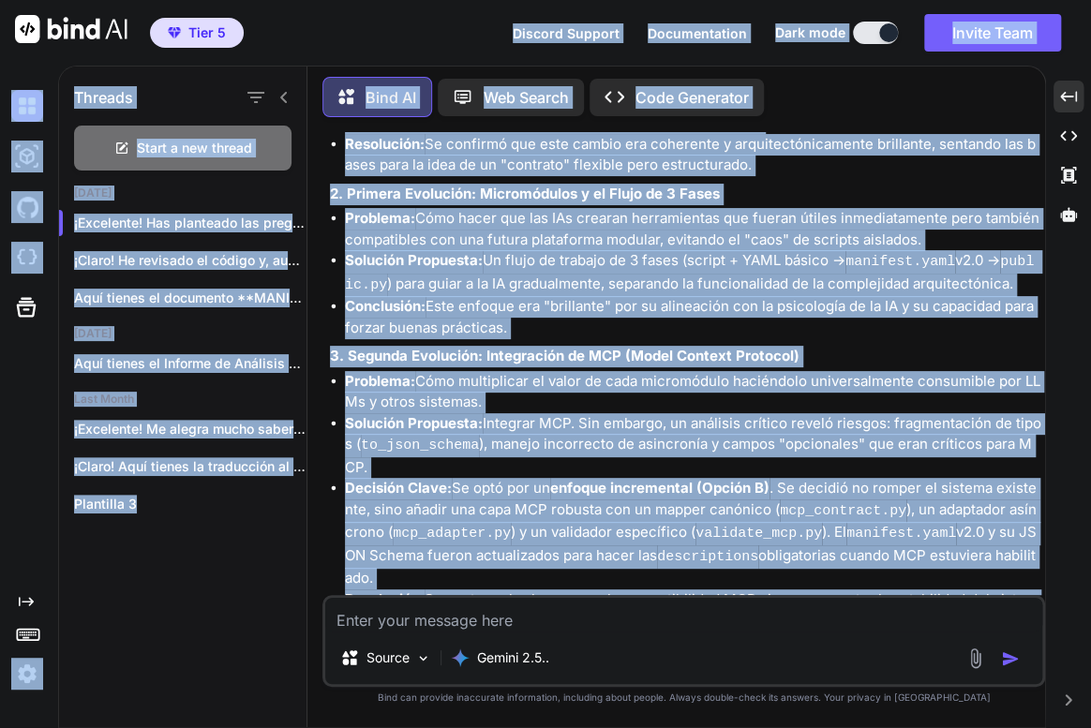
scroll to position [77700, 0]
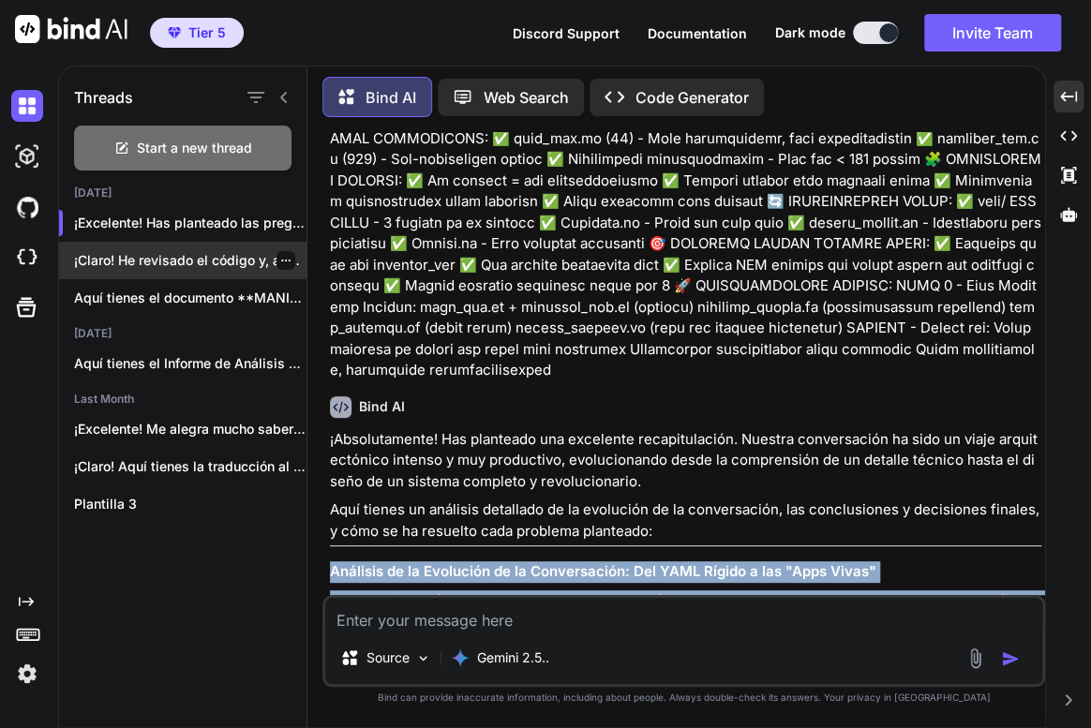
drag, startPoint x: 753, startPoint y: 443, endPoint x: 146, endPoint y: 242, distance: 639.1
click at [310, 240] on div "Bind AI Web Search Created with Pixso. Code Generator You Bind AI ¡Claro! Aquí …" at bounding box center [676, 398] width 738 height 658
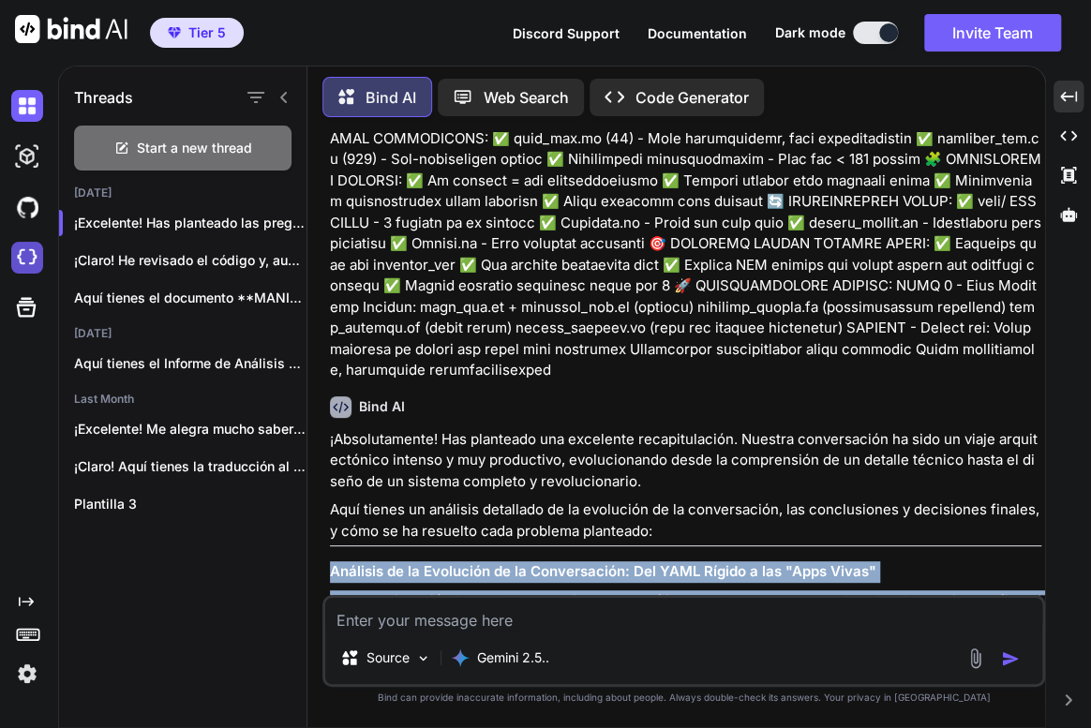
copy div "Loremips do si Ametconse ad el Seddoeiusmod: Tem INCI Utlabo e dol "Magn Aliqu"…"
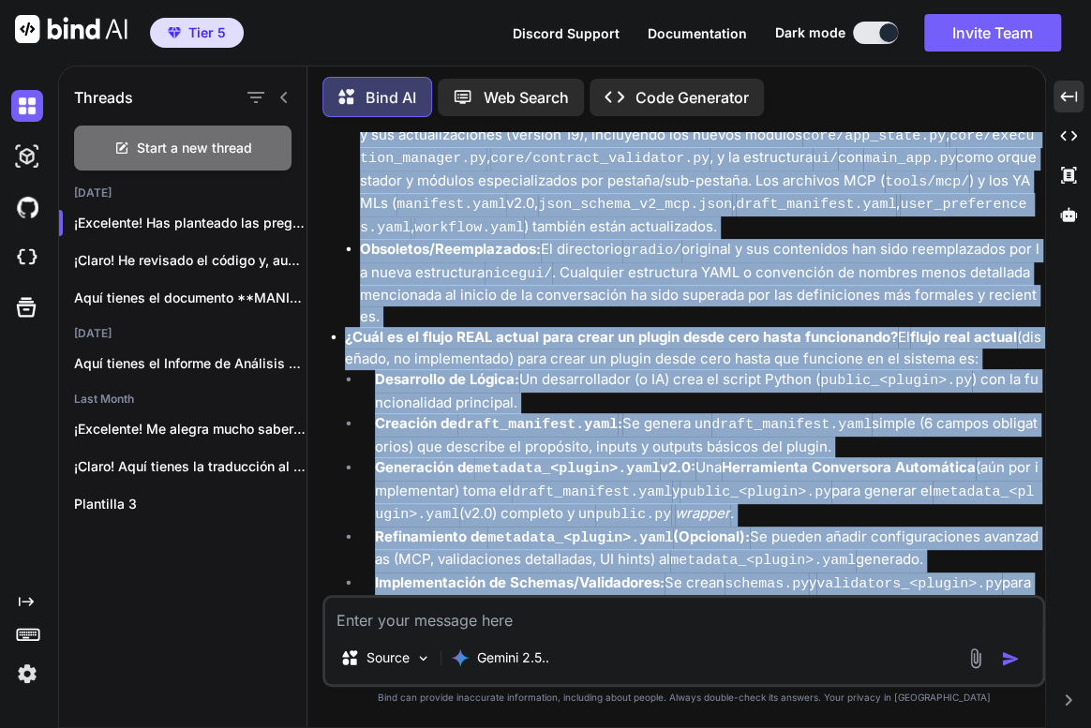
scroll to position [84494, 0]
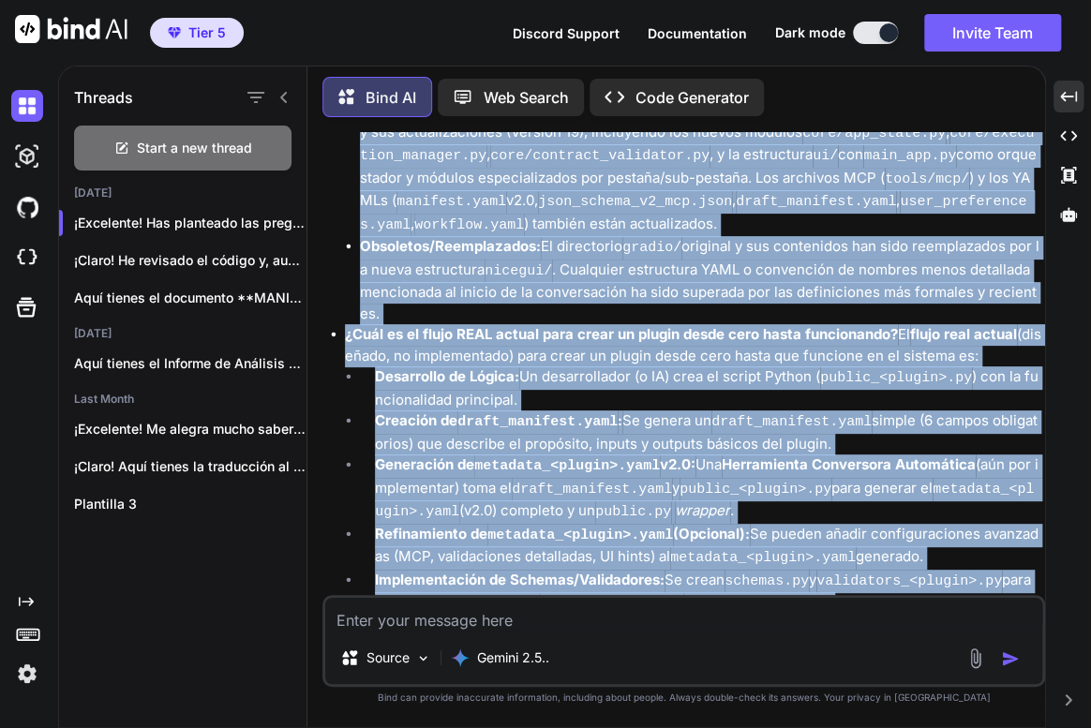
drag, startPoint x: 333, startPoint y: 460, endPoint x: 1010, endPoint y: 535, distance: 680.9
copy div "LOREMIPSU DOLORSITAMETCON ADIPISCINGELI ¿Se doeiusm tempor inc ut LABO etdol m5…"
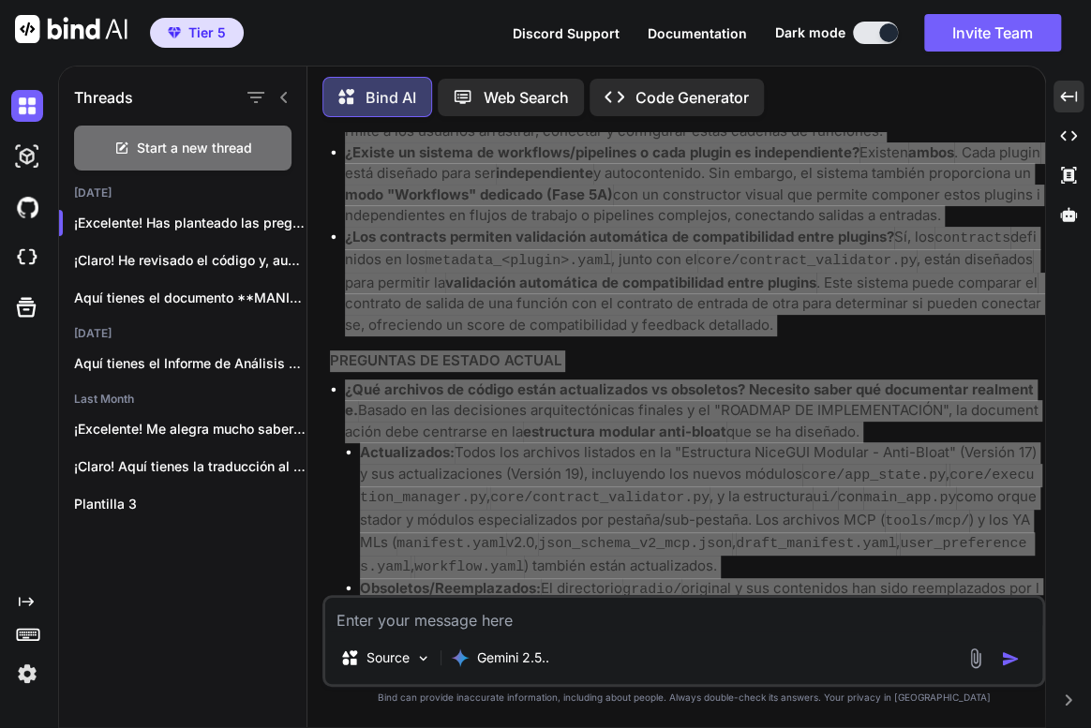
scroll to position [83981, 0]
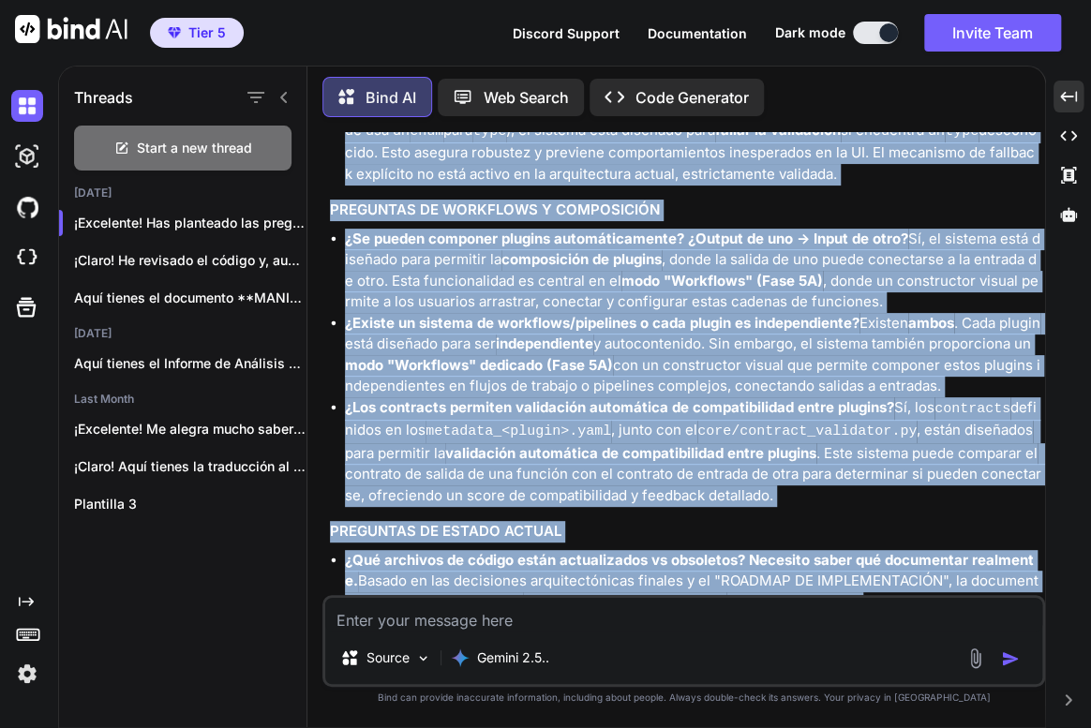
click at [518, 607] on textarea at bounding box center [683, 615] width 717 height 34
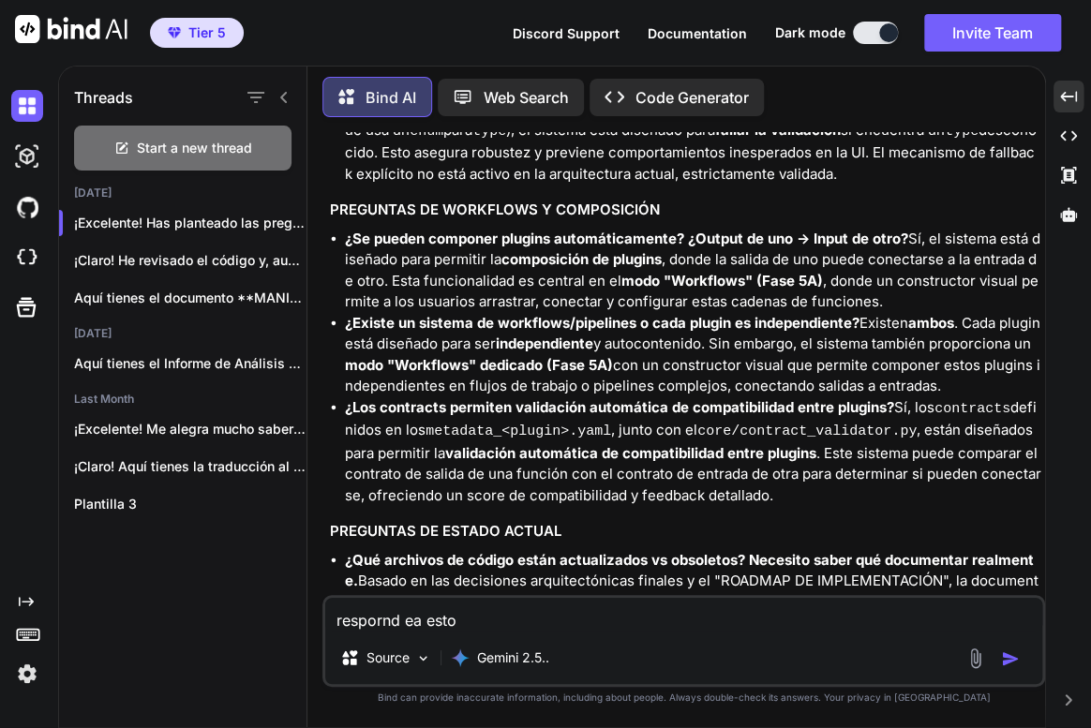
click at [591, 609] on textarea "respornd ea esto" at bounding box center [683, 615] width 717 height 34
paste textarea "LOREMIPSU DOLOR SITAMETCO A ELITSEDD Eiusmodt in Utlabor: ¿Etdolore.ma ali enim…"
type textarea "loremips do sita co adipis: ELITSEDDO EIUSM TEMPORINC U LABOREET Dolorema al En…"
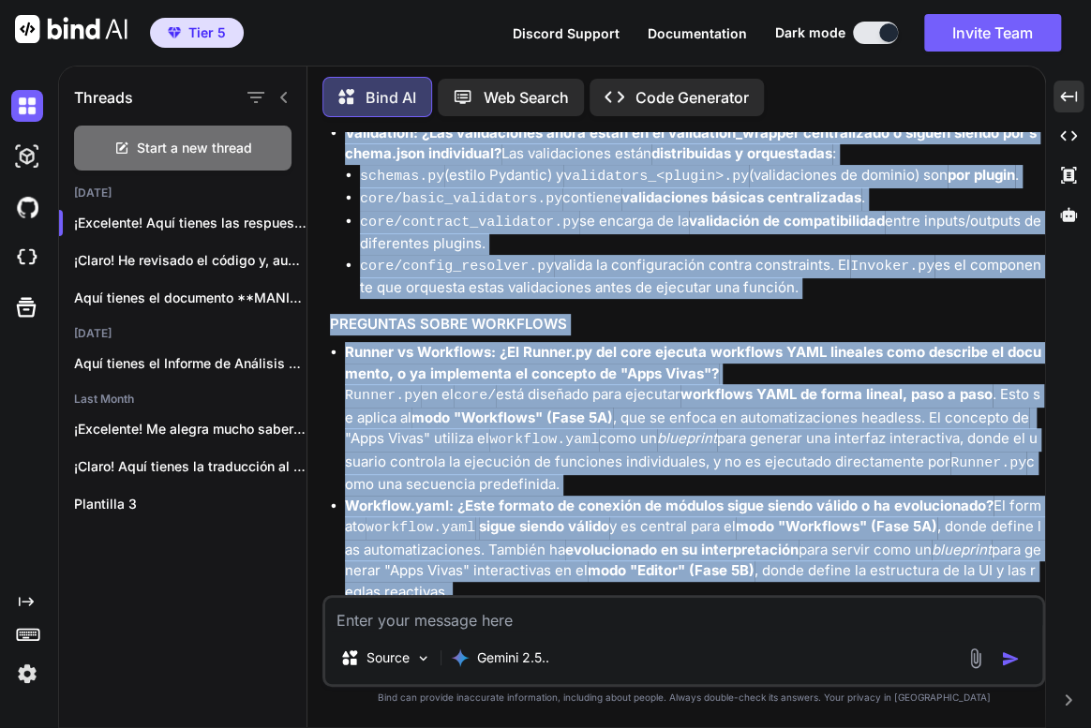
scroll to position [86226, 0]
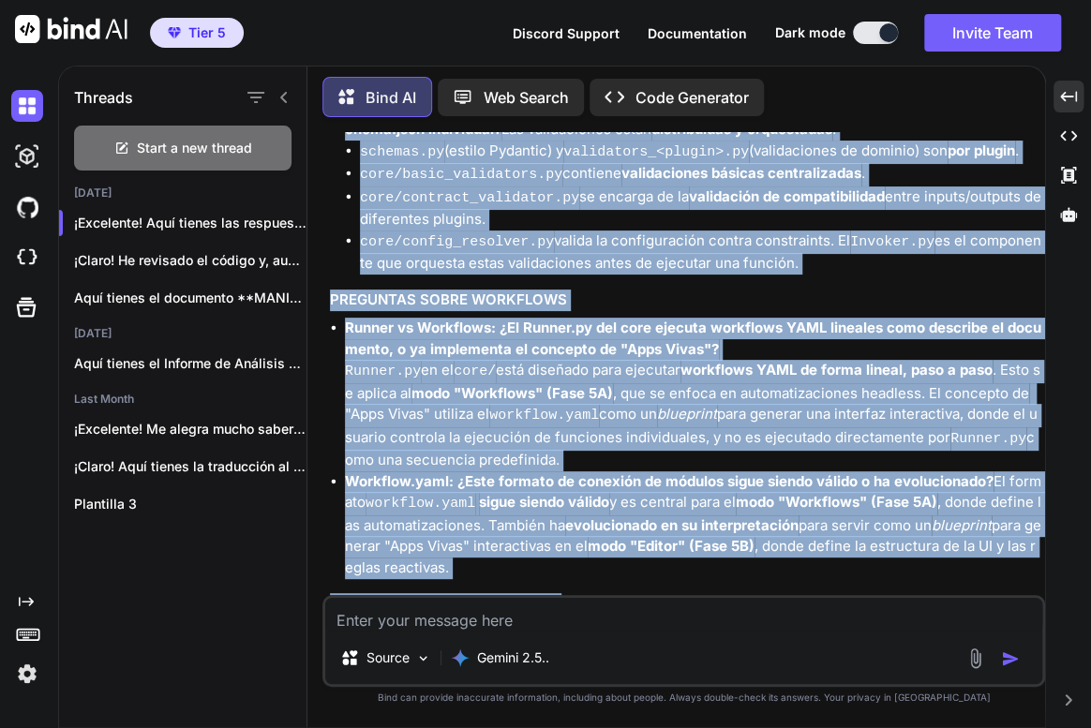
drag, startPoint x: 349, startPoint y: 399, endPoint x: 693, endPoint y: 547, distance: 374.5
click at [706, 548] on div "¡Excelente! Aquí tienes las respuestas directas y claras a tus preguntas, basán…" at bounding box center [685, 147] width 711 height 1287
copy div "loremipsu do sitamet: ¿Co adipisc elitse doeiusm temp 3 incididu utla etdo ma a…"
